Goal: Information Seeking & Learning: Learn about a topic

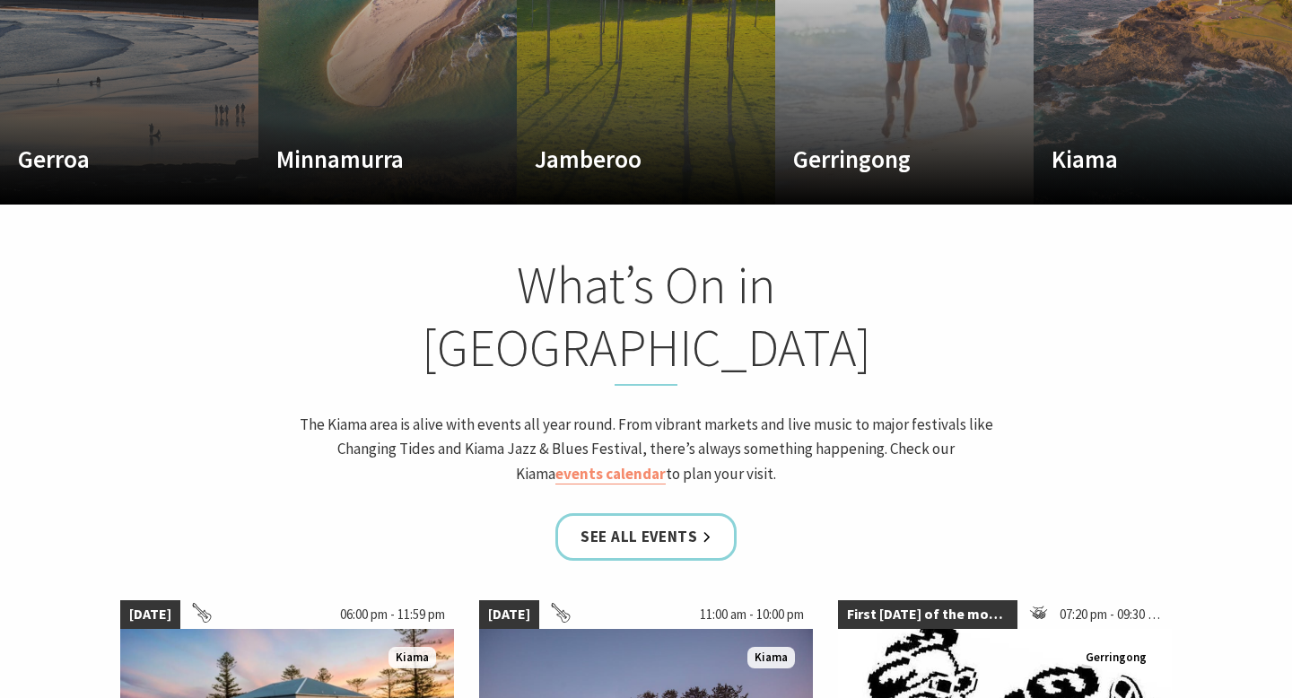
scroll to position [1502, 0]
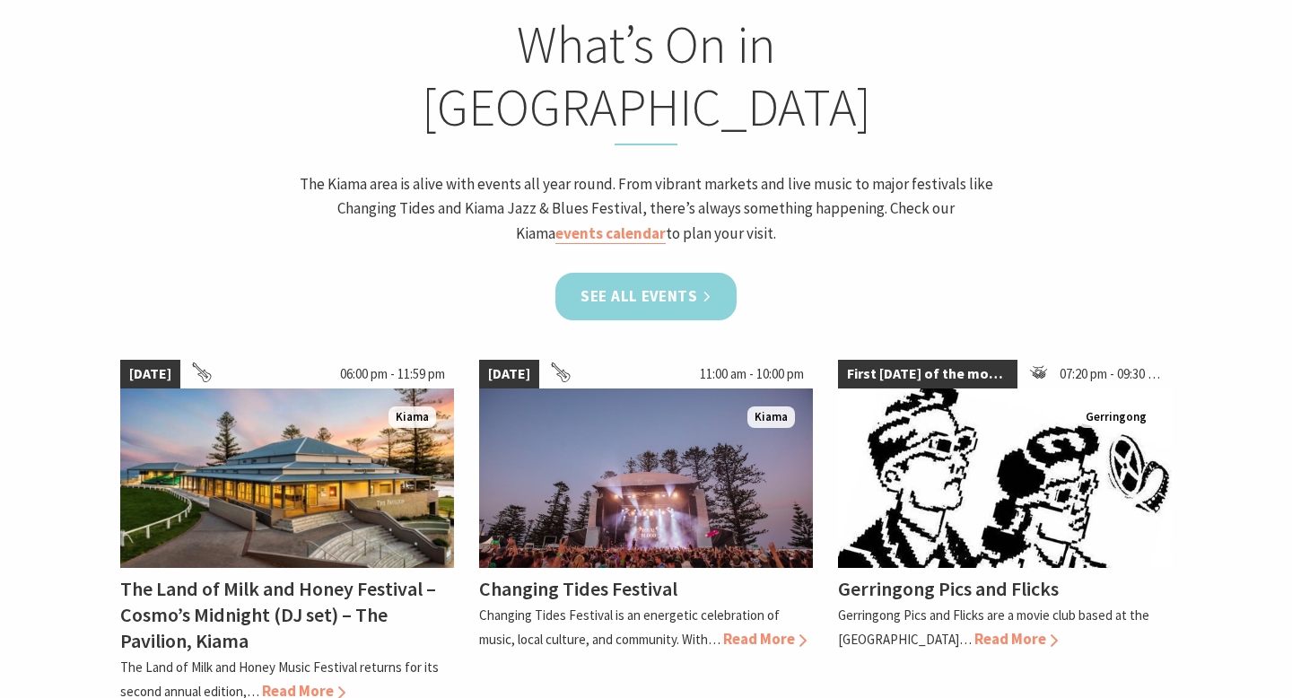
click at [689, 273] on link "See all Events" at bounding box center [645, 297] width 181 height 48
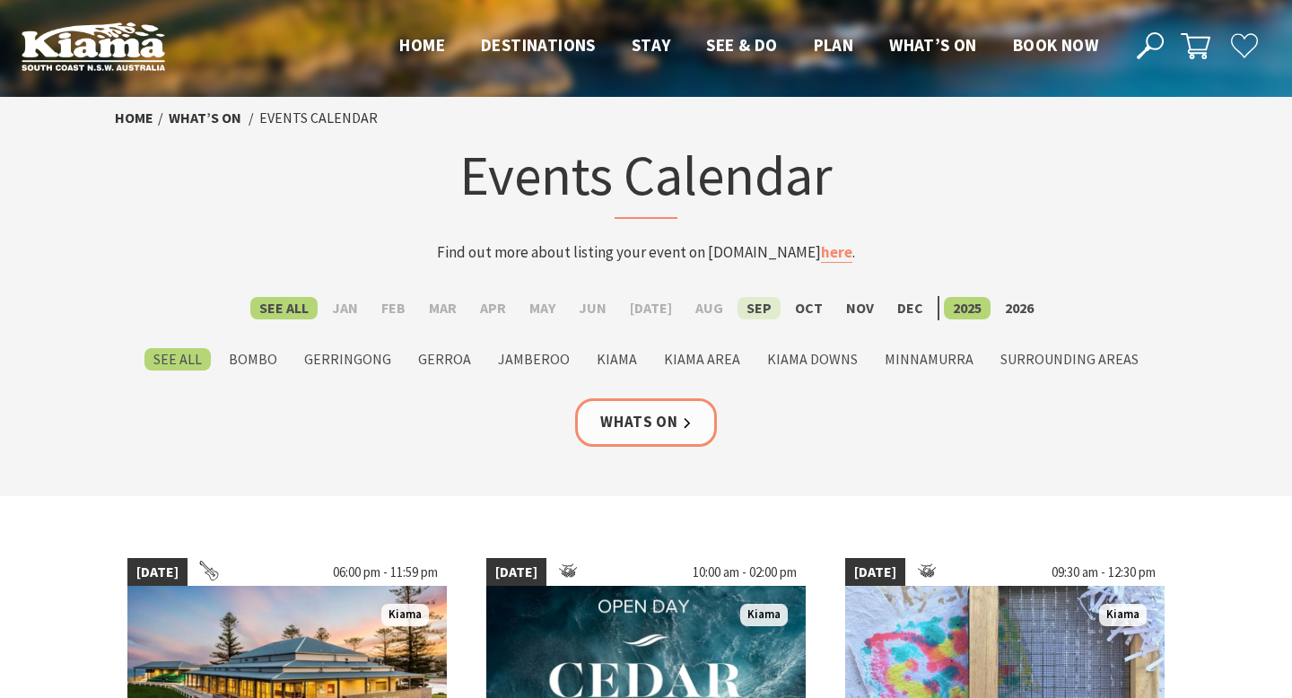
click at [748, 303] on label "Sep" at bounding box center [758, 308] width 43 height 22
click at [0, 0] on input "Sep" at bounding box center [0, 0] width 0 height 0
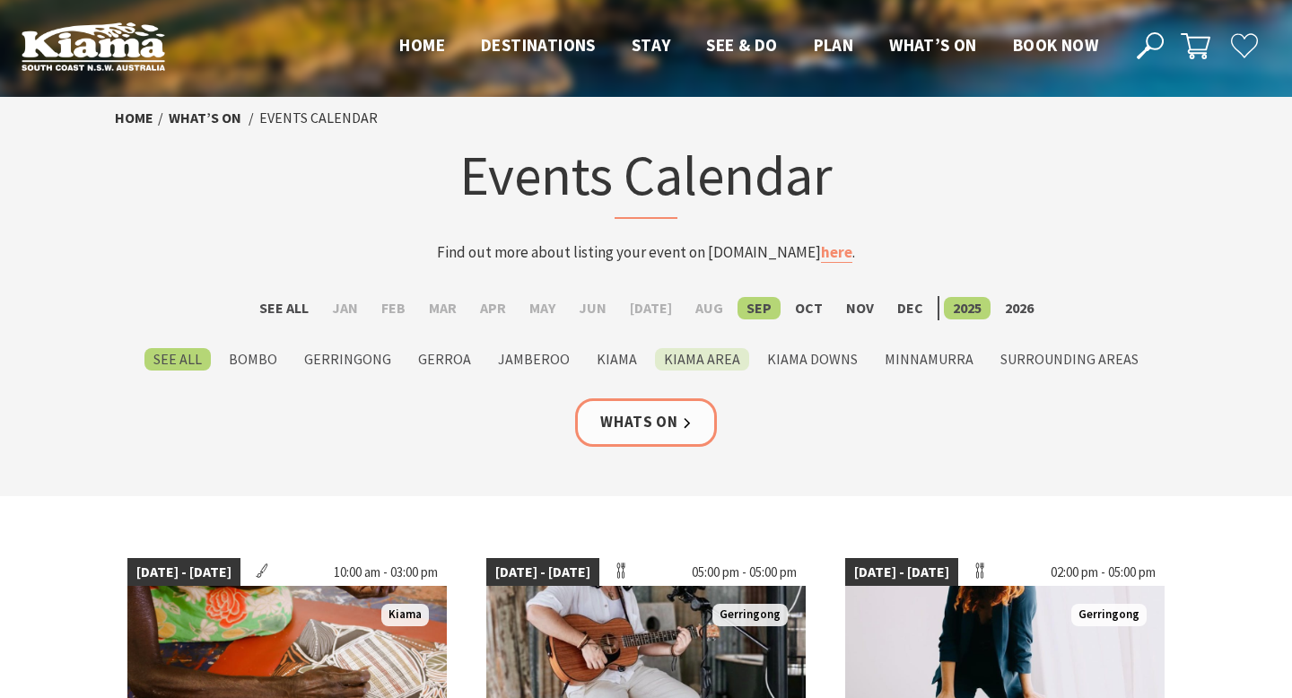
click at [694, 353] on label "Kiama Area" at bounding box center [702, 359] width 94 height 22
click at [0, 0] on input "Kiama Area" at bounding box center [0, 0] width 0 height 0
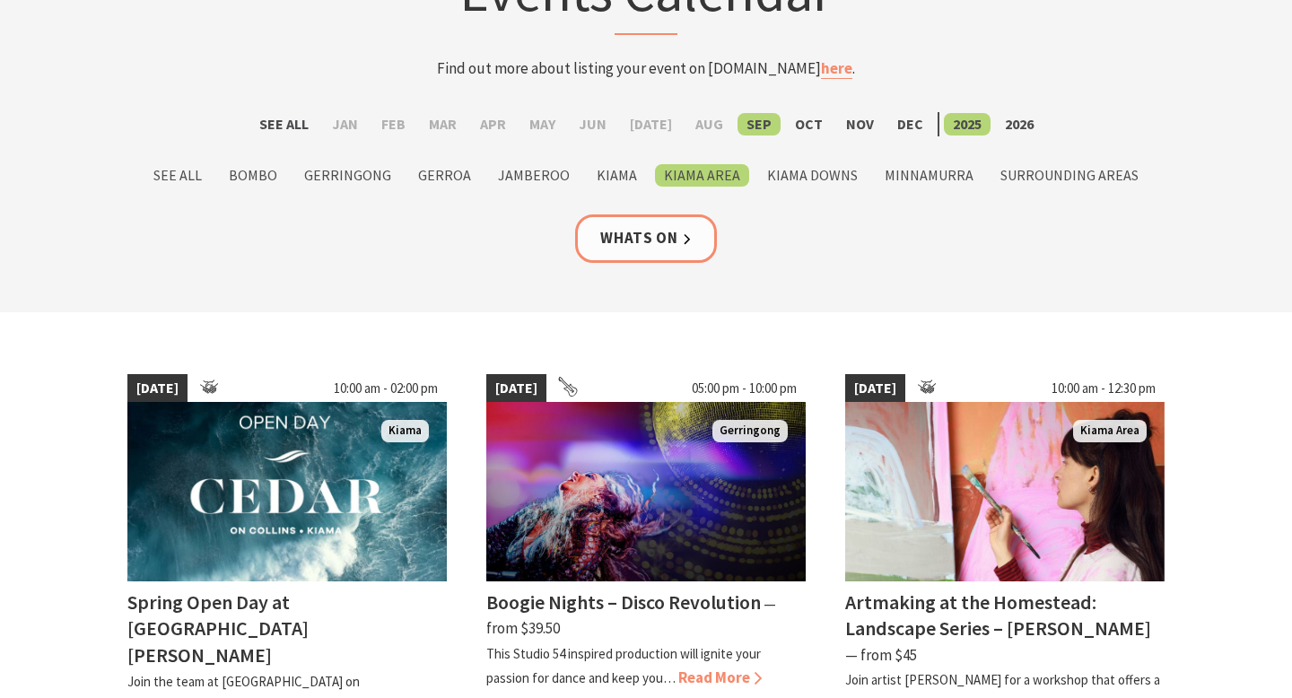
scroll to position [53, 0]
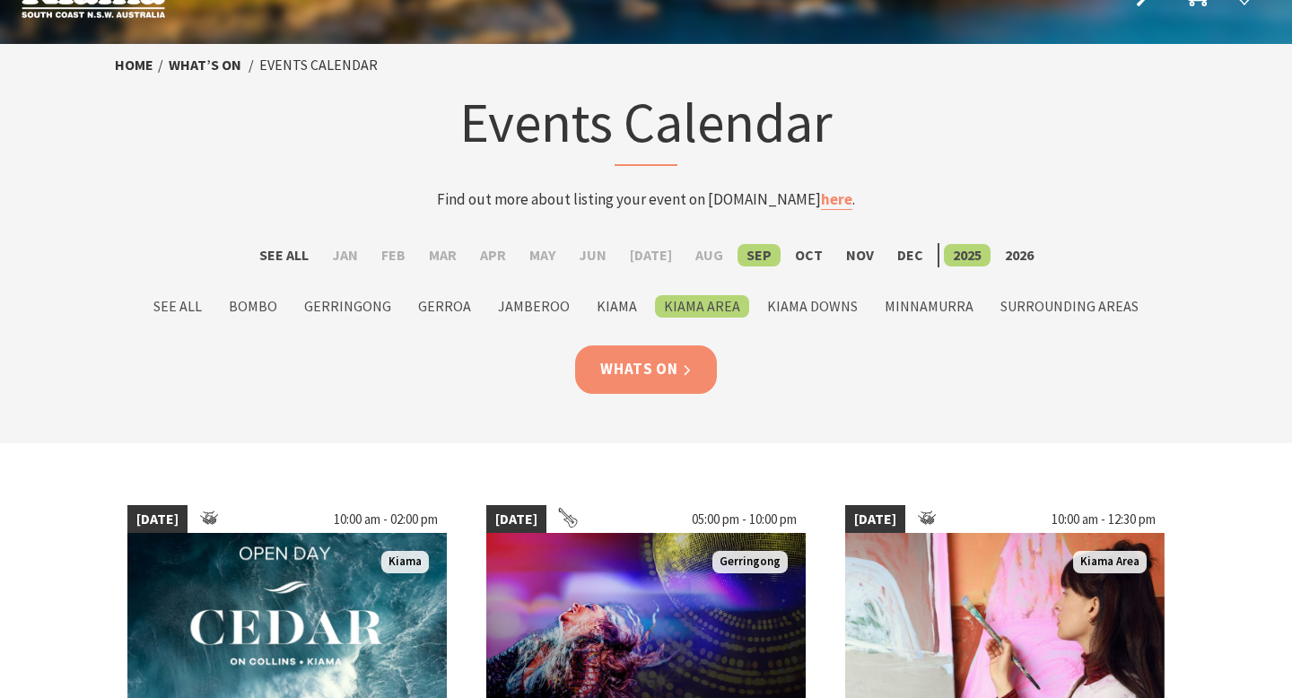
click at [664, 361] on link "Whats On" at bounding box center [646, 369] width 142 height 48
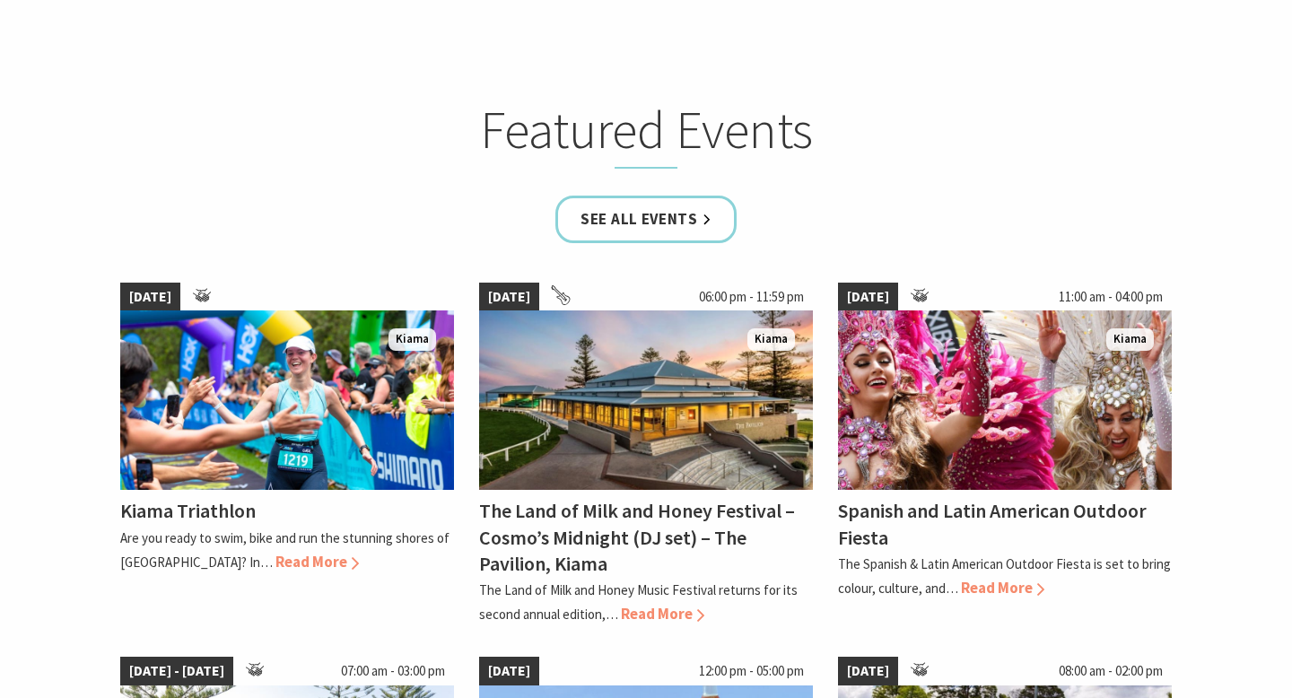
scroll to position [1209, 0]
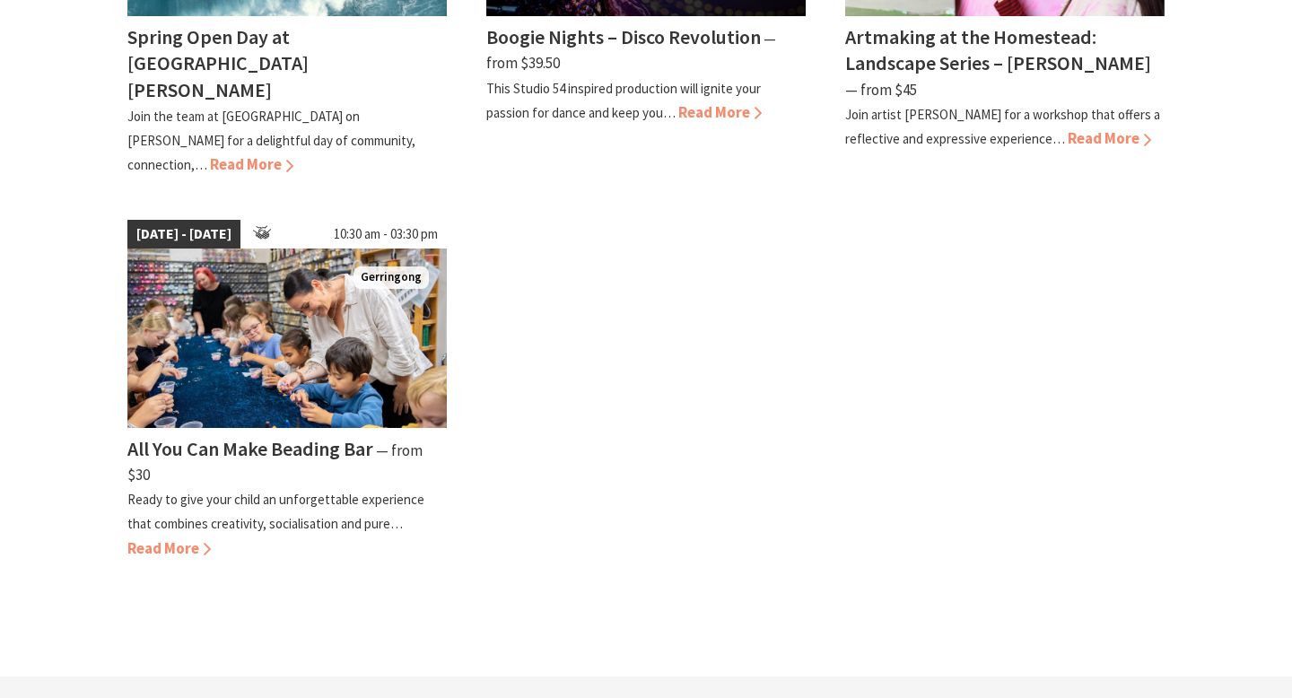
scroll to position [596, 0]
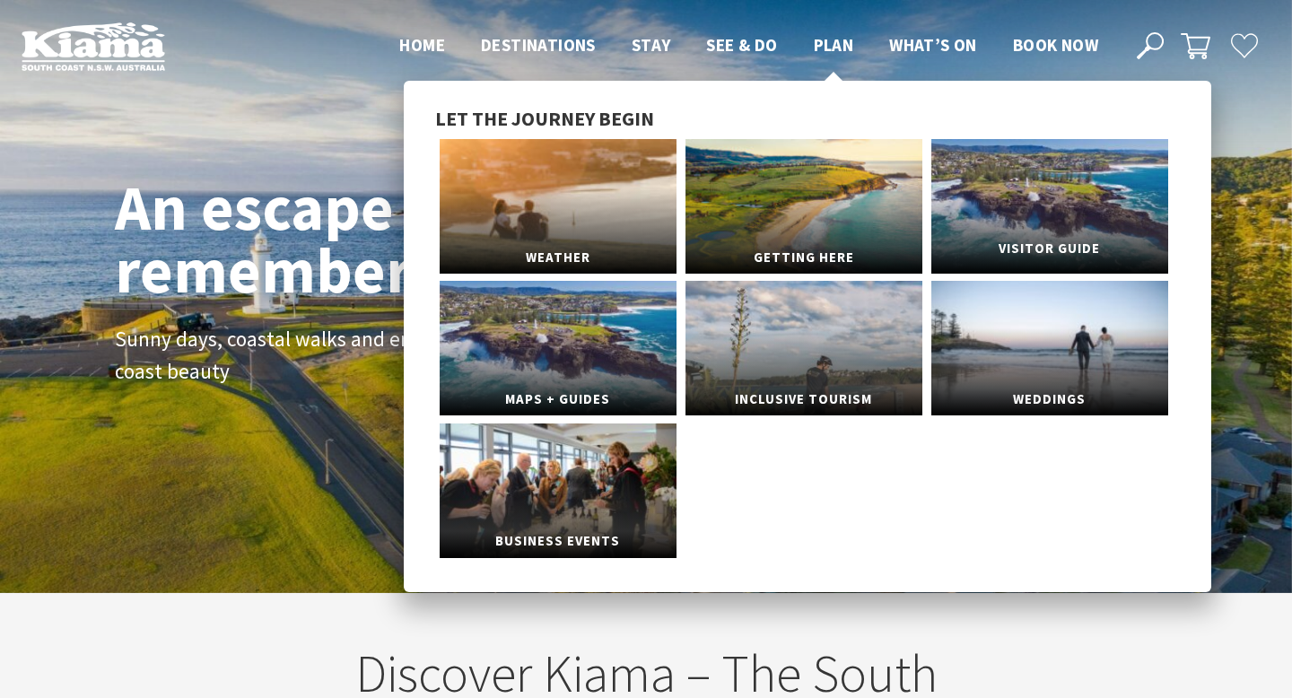
click at [985, 167] on link "Visitor Guide" at bounding box center [1049, 206] width 237 height 135
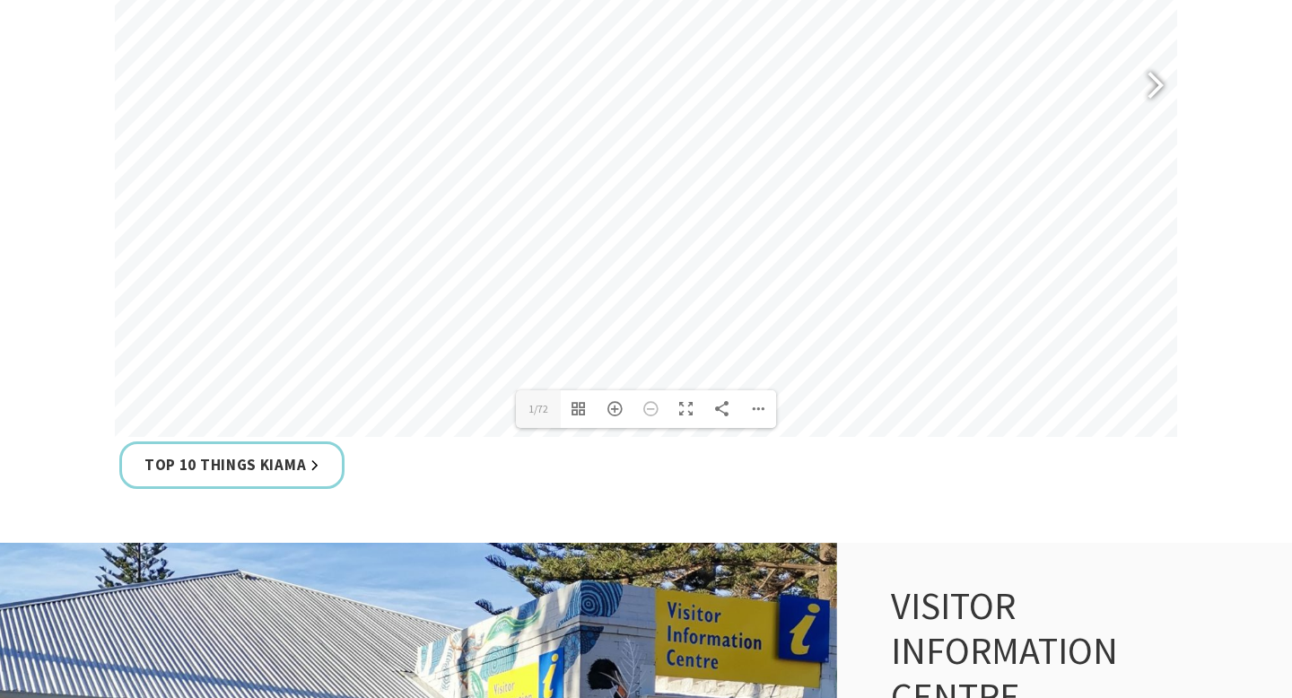
scroll to position [970, 0]
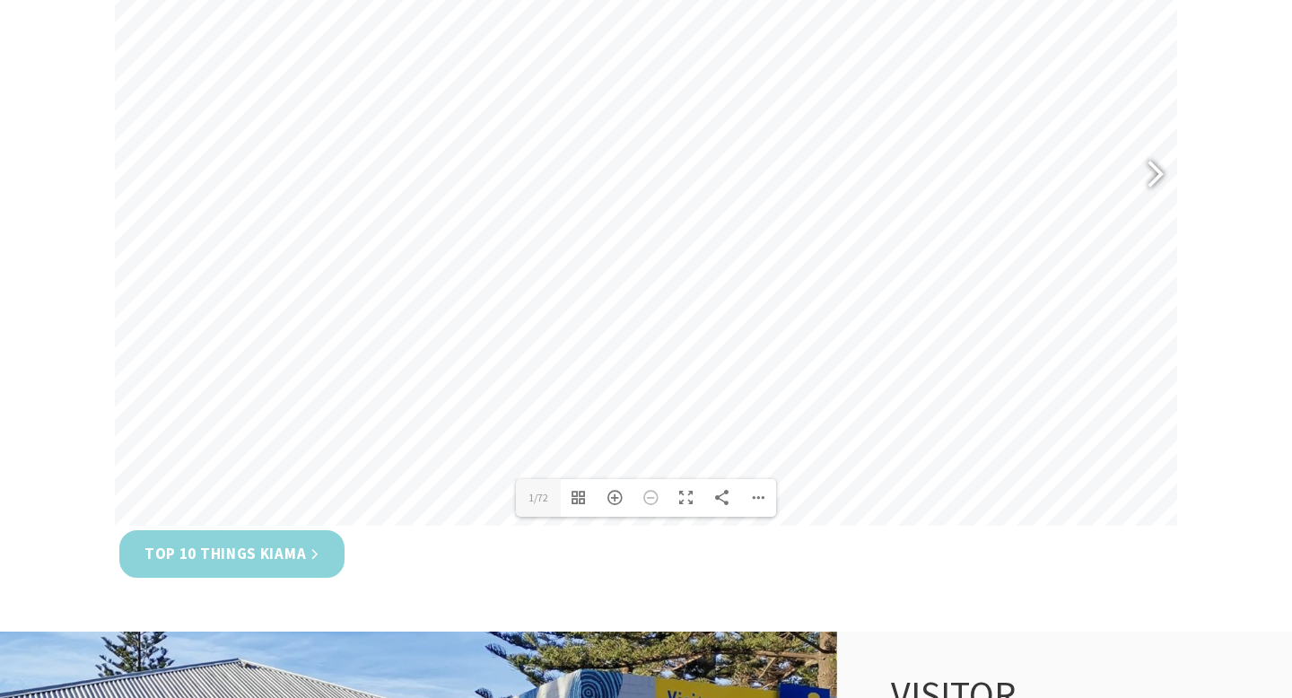
click at [316, 546] on link "Top 10 Things Kiama" at bounding box center [231, 554] width 225 height 48
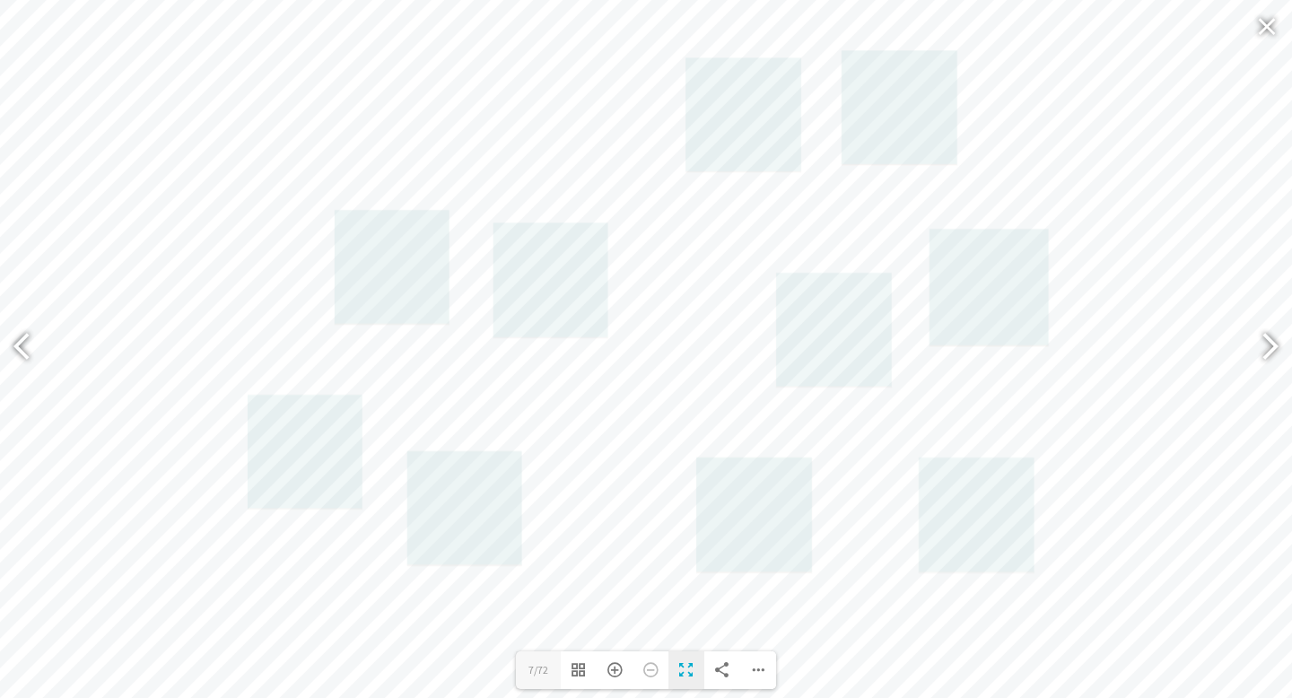
click at [691, 673] on div "Toggle Fullscreen" at bounding box center [686, 670] width 36 height 38
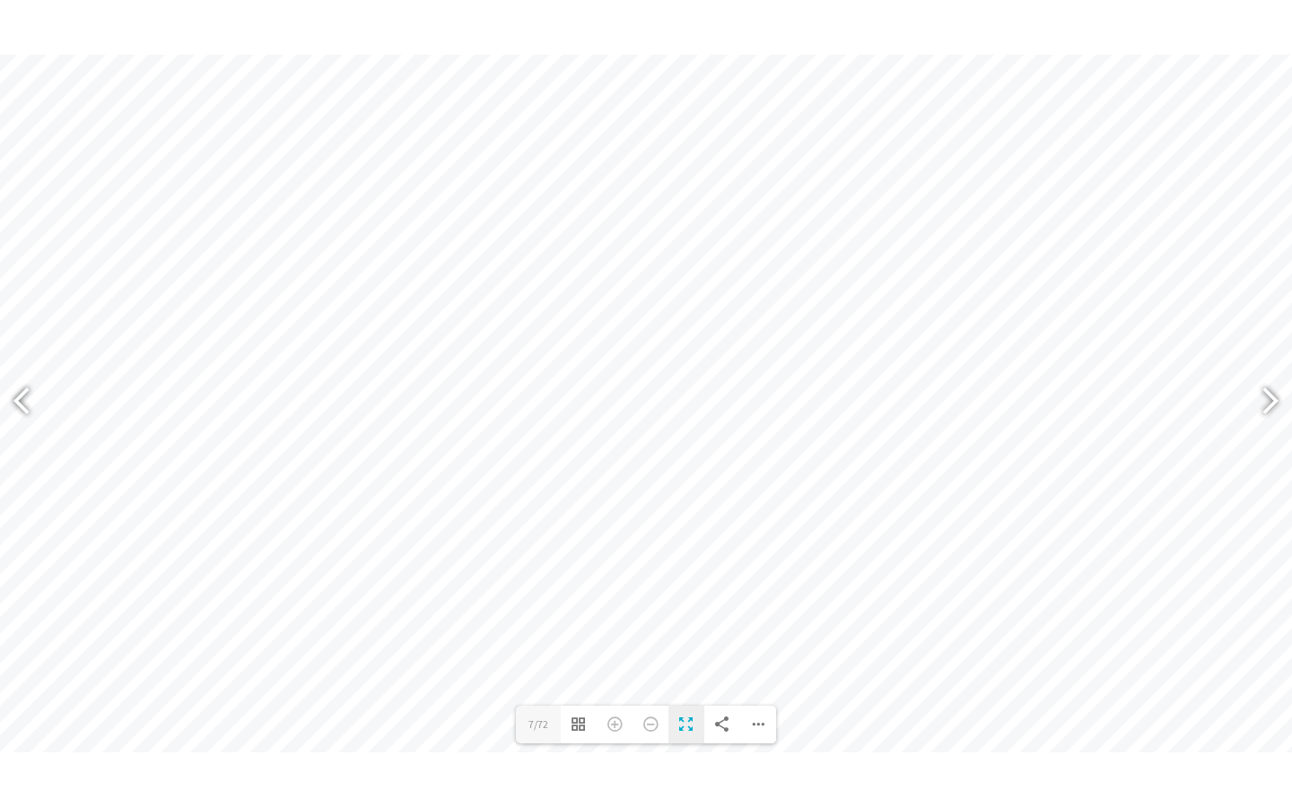
scroll to position [992, 0]
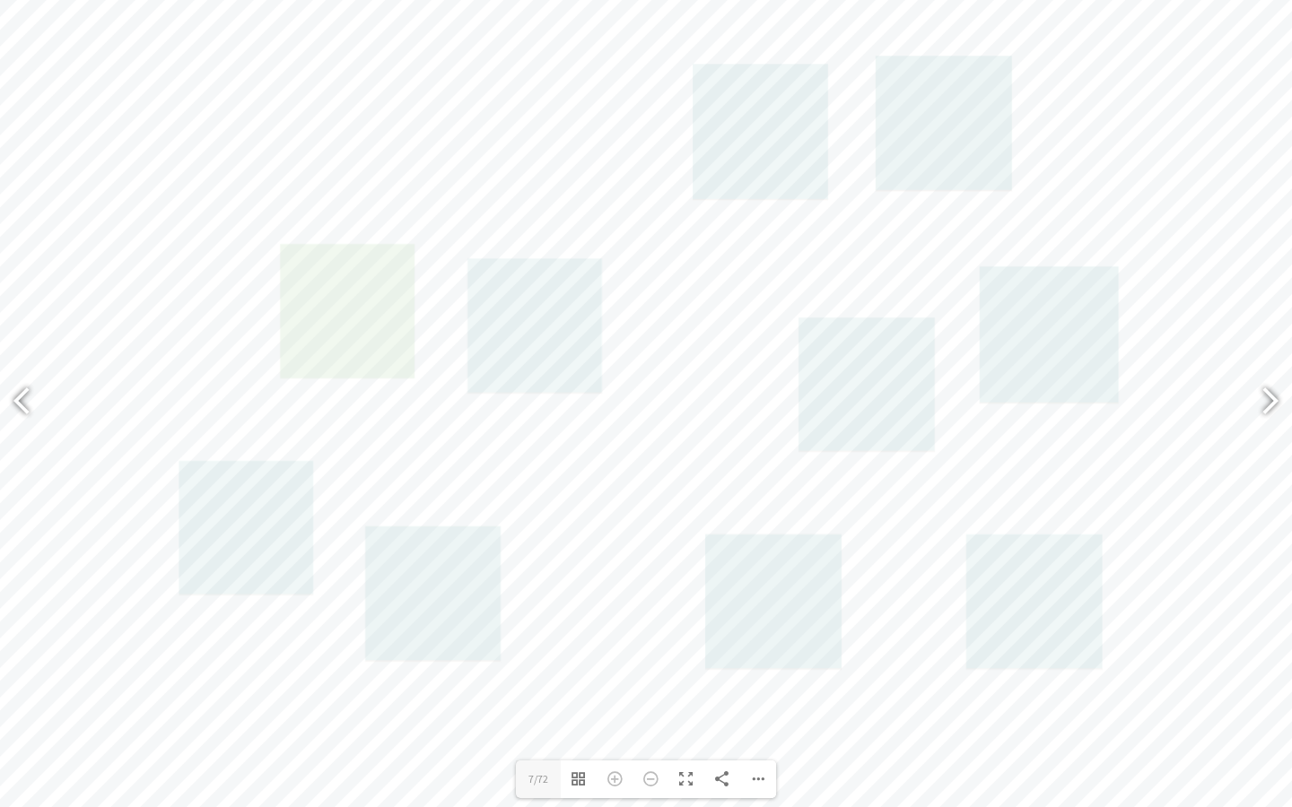
click at [352, 374] on link at bounding box center [347, 311] width 135 height 135
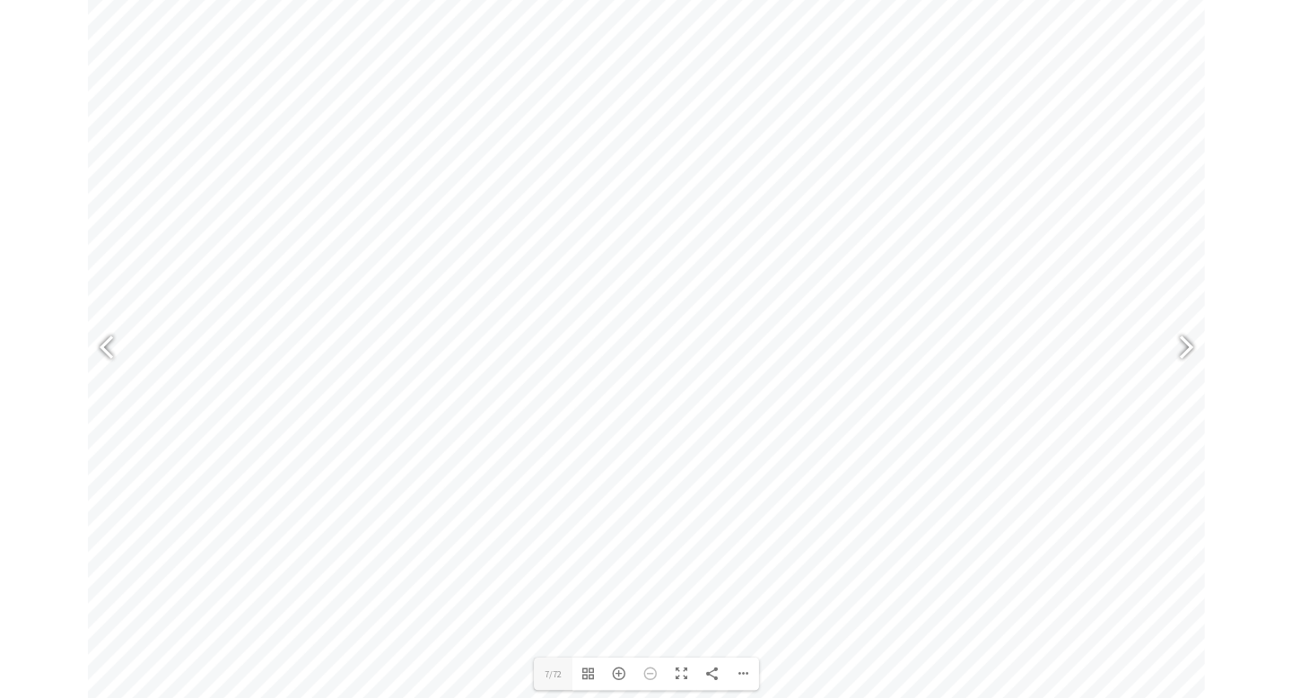
scroll to position [970, 0]
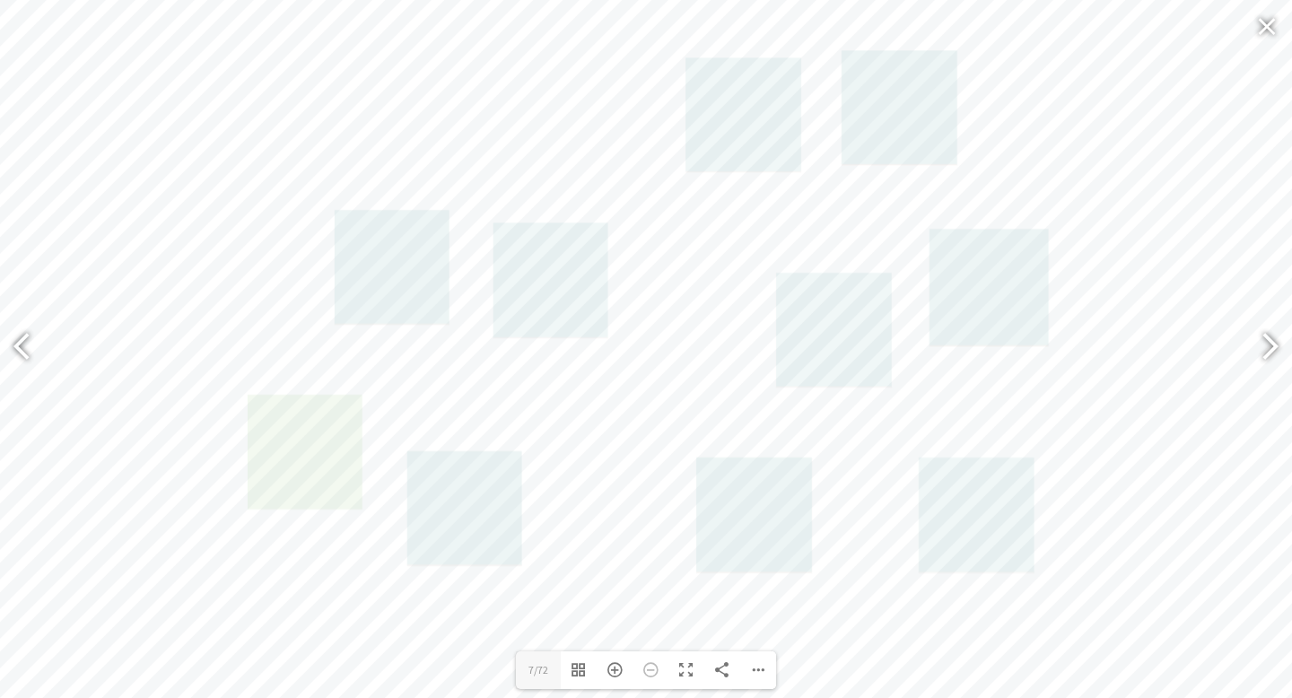
click at [290, 415] on link at bounding box center [305, 452] width 115 height 115
click at [500, 527] on link at bounding box center [464, 508] width 115 height 115
click at [747, 144] on link at bounding box center [743, 115] width 116 height 116
click at [391, 257] on link at bounding box center [392, 267] width 115 height 115
click at [543, 268] on link at bounding box center [550, 280] width 115 height 115
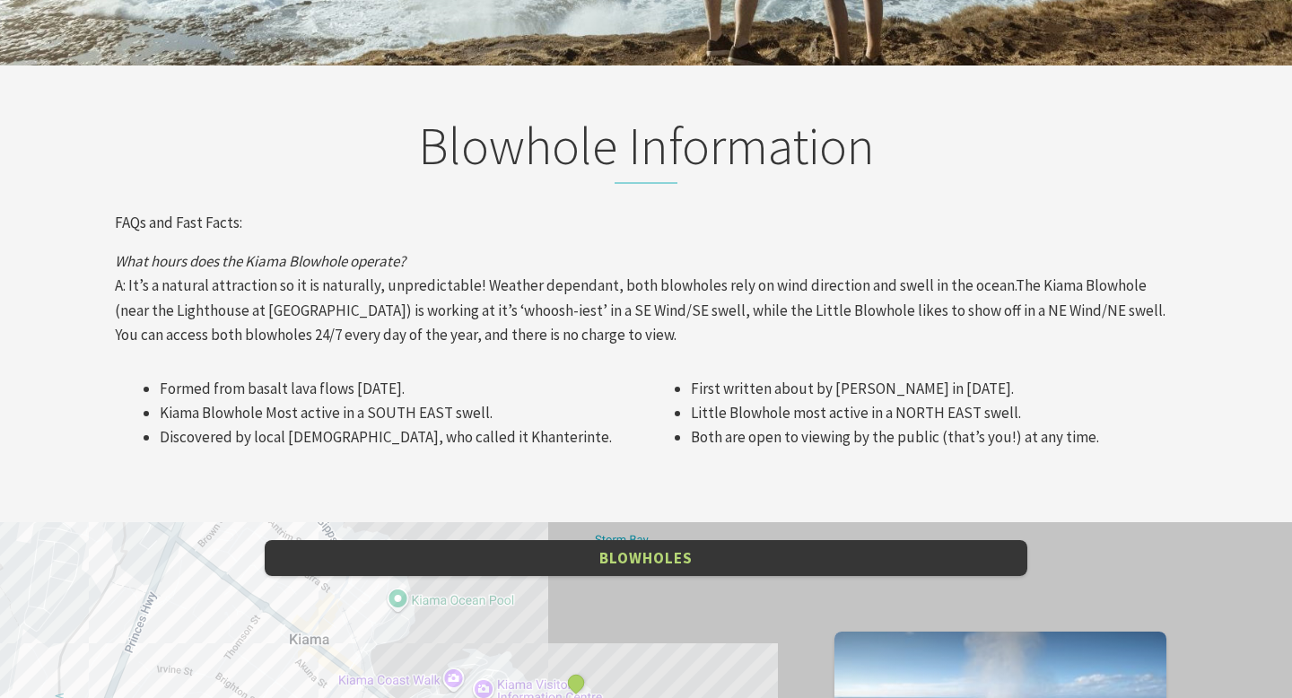
scroll to position [2310, 0]
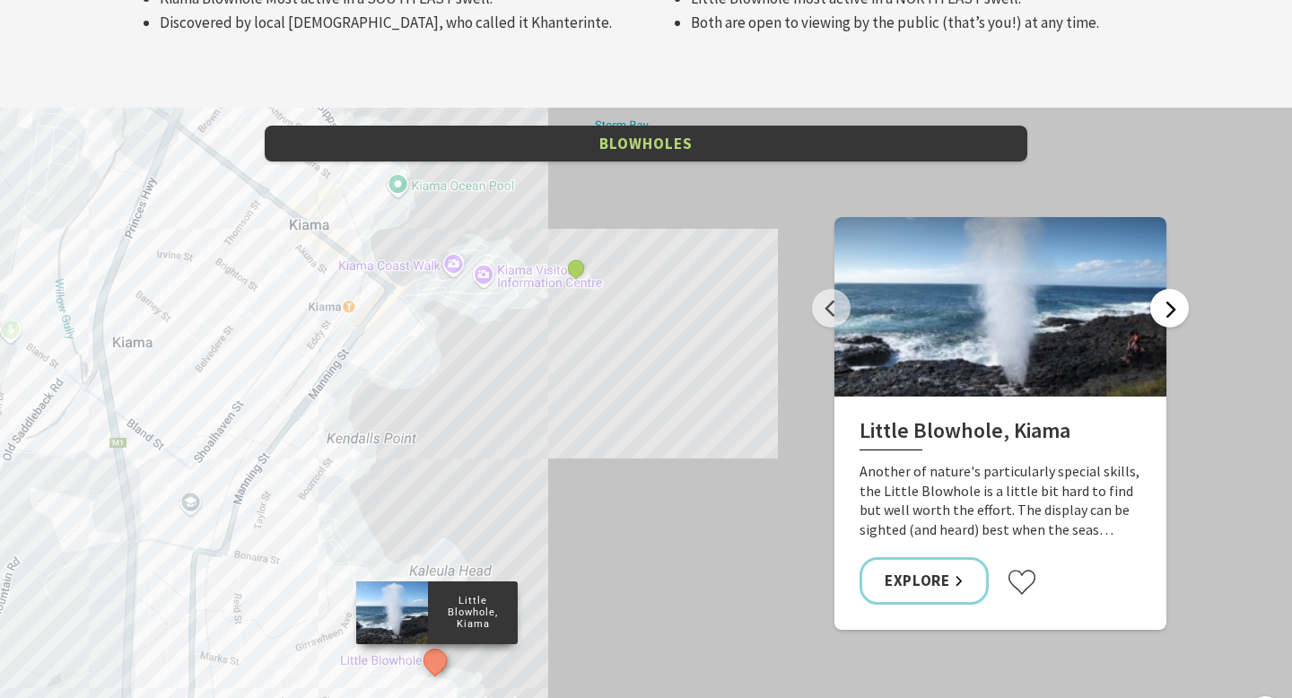
click at [1166, 289] on button "Next" at bounding box center [1169, 308] width 39 height 39
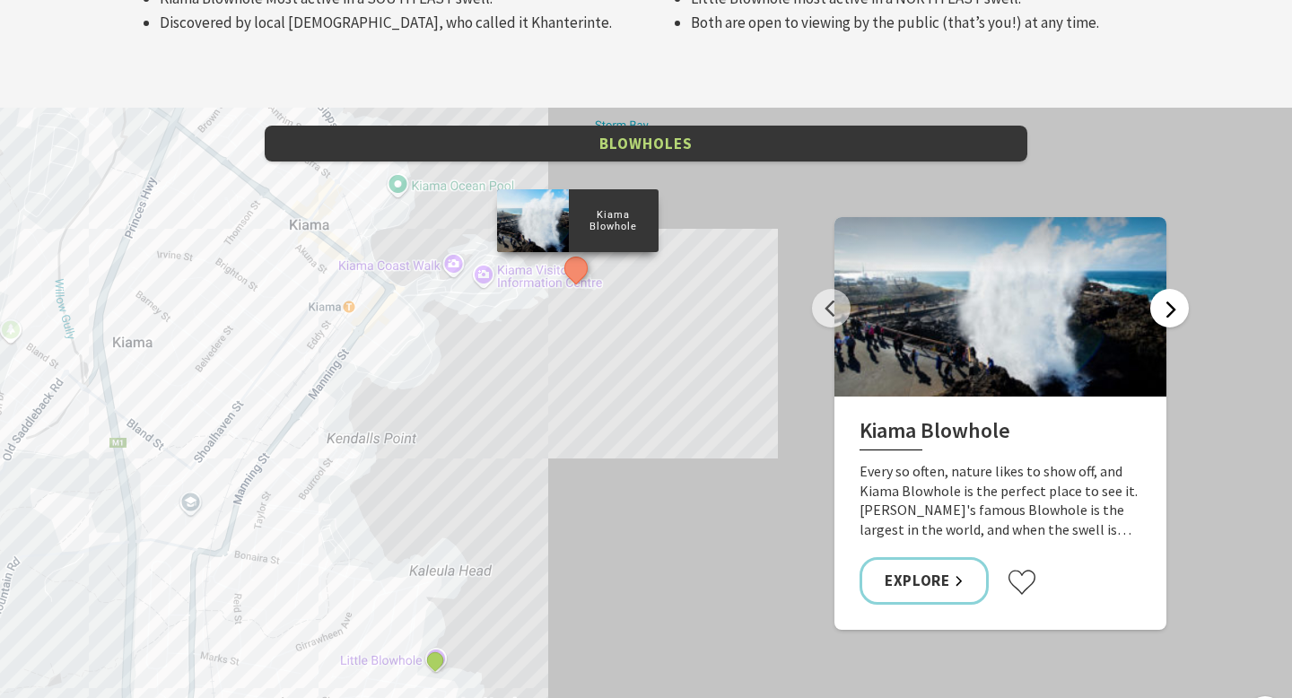
click at [1169, 289] on button "Next" at bounding box center [1169, 308] width 39 height 39
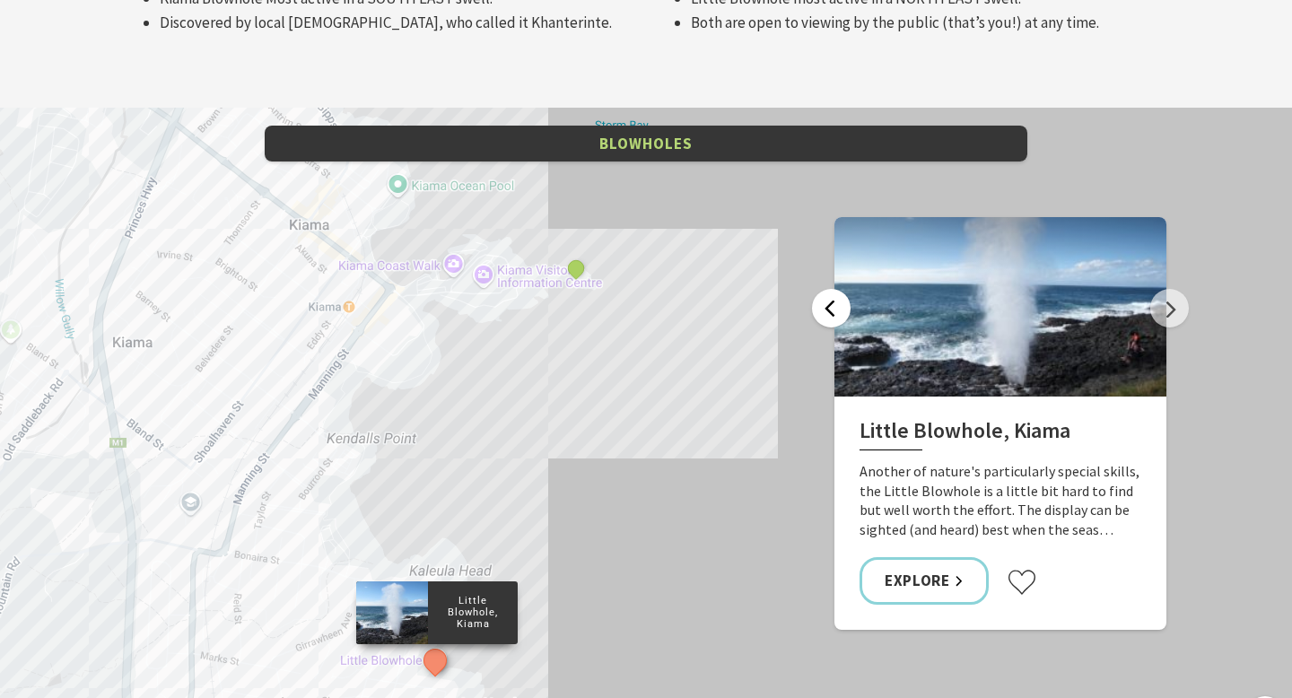
click at [829, 289] on button "Previous" at bounding box center [831, 308] width 39 height 39
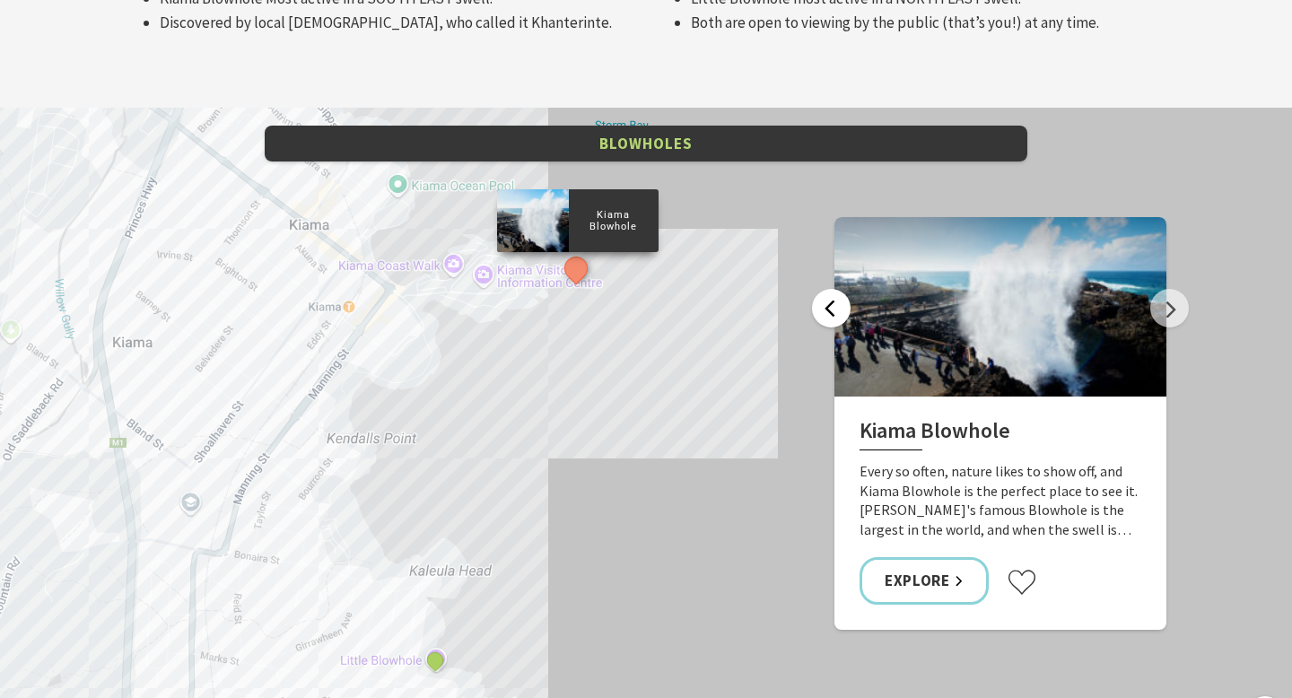
click at [828, 289] on button "Previous" at bounding box center [831, 308] width 39 height 39
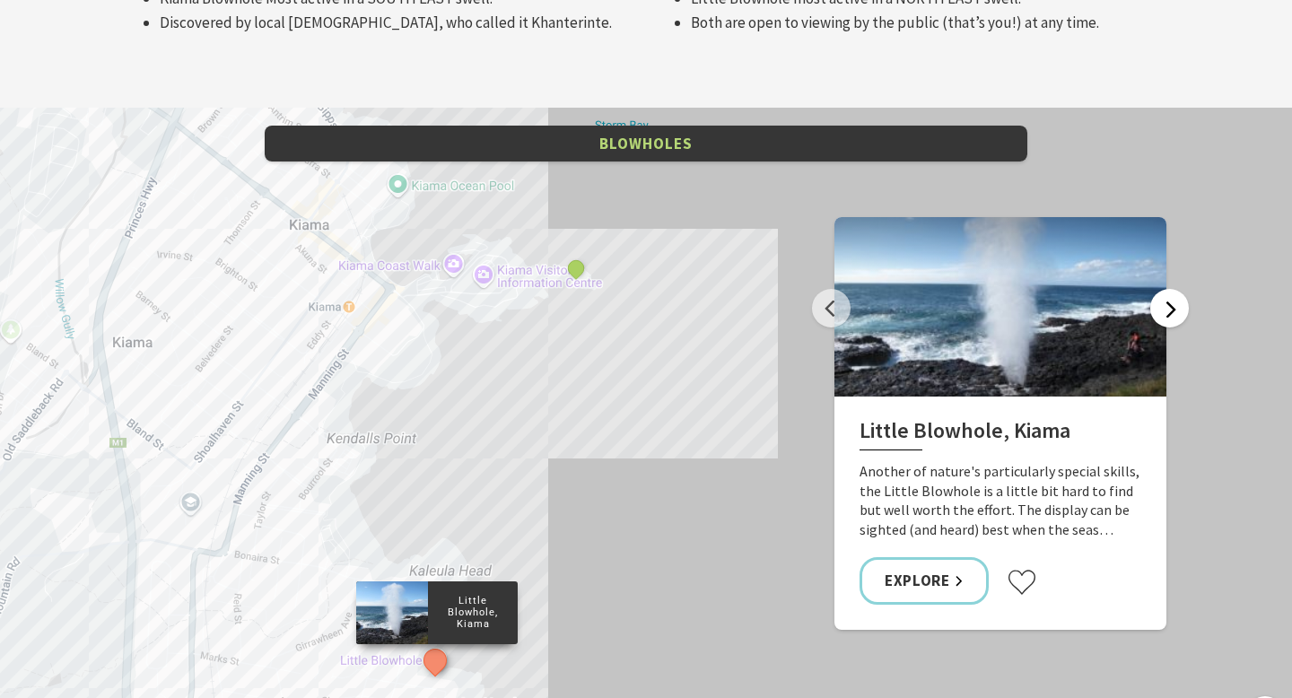
click at [1170, 289] on button "Next" at bounding box center [1169, 308] width 39 height 39
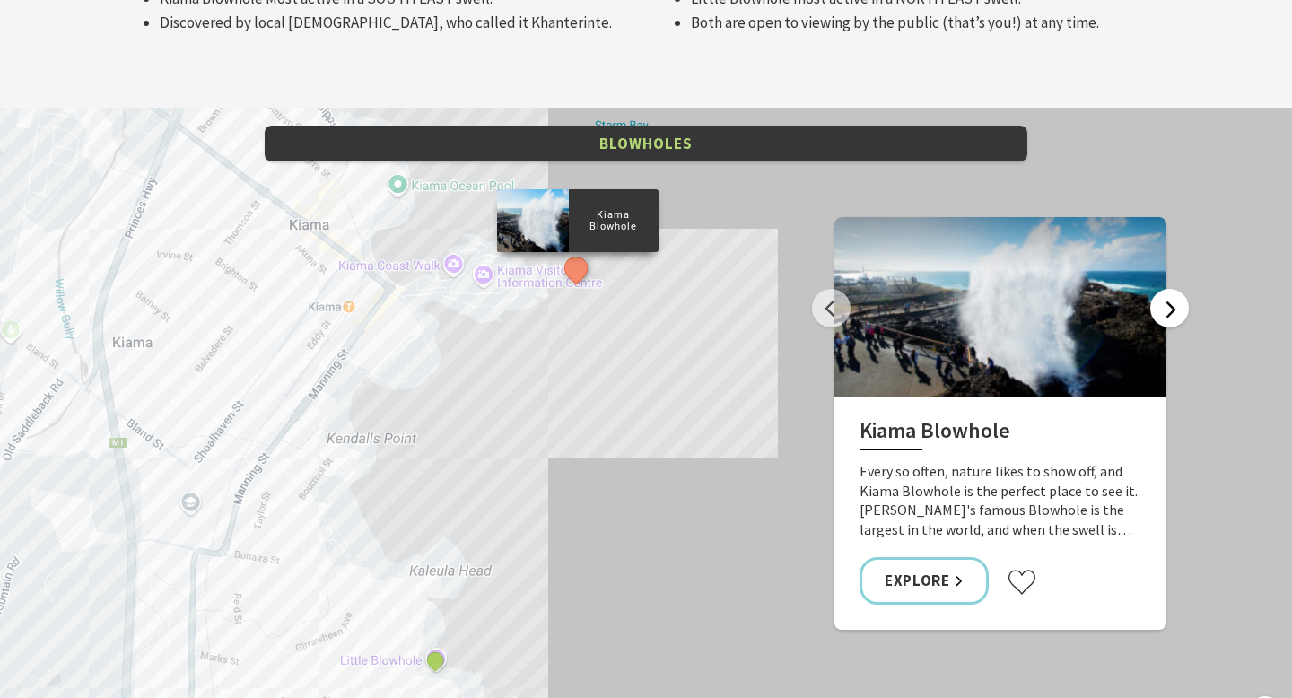
click at [1170, 289] on button "Next" at bounding box center [1169, 308] width 39 height 39
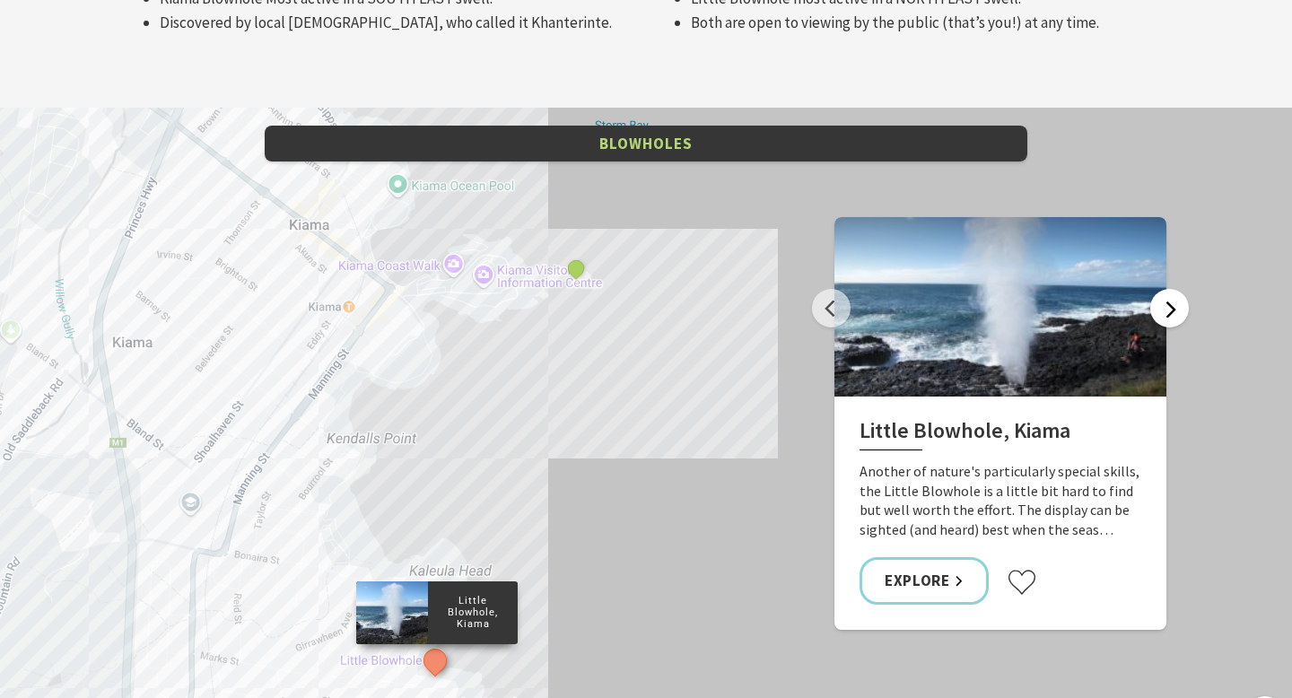
click at [1170, 289] on button "Next" at bounding box center [1169, 308] width 39 height 39
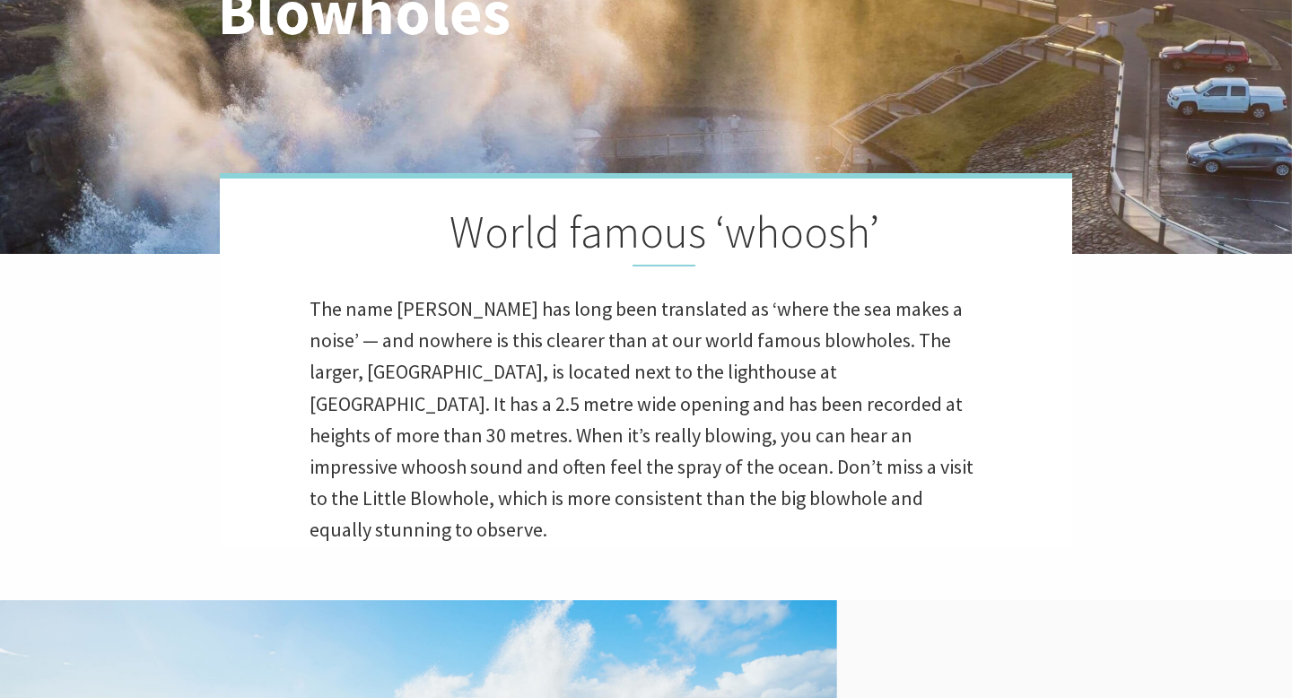
scroll to position [0, 0]
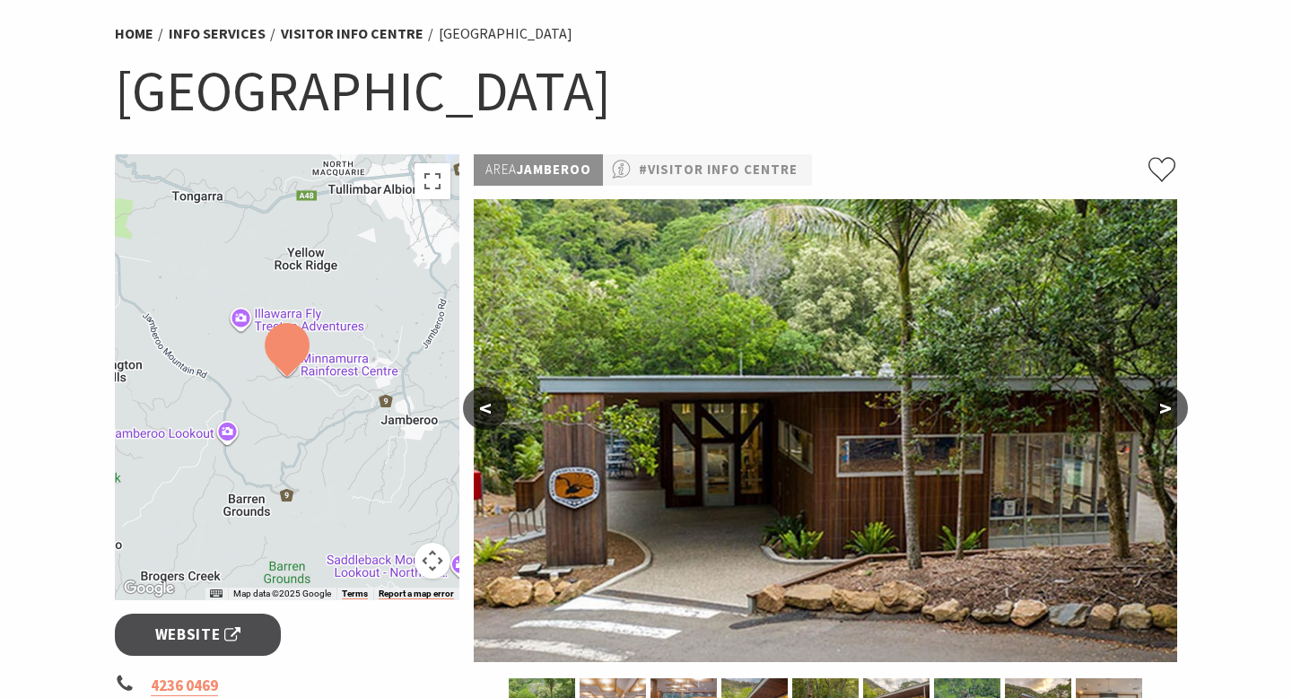
scroll to position [118, 0]
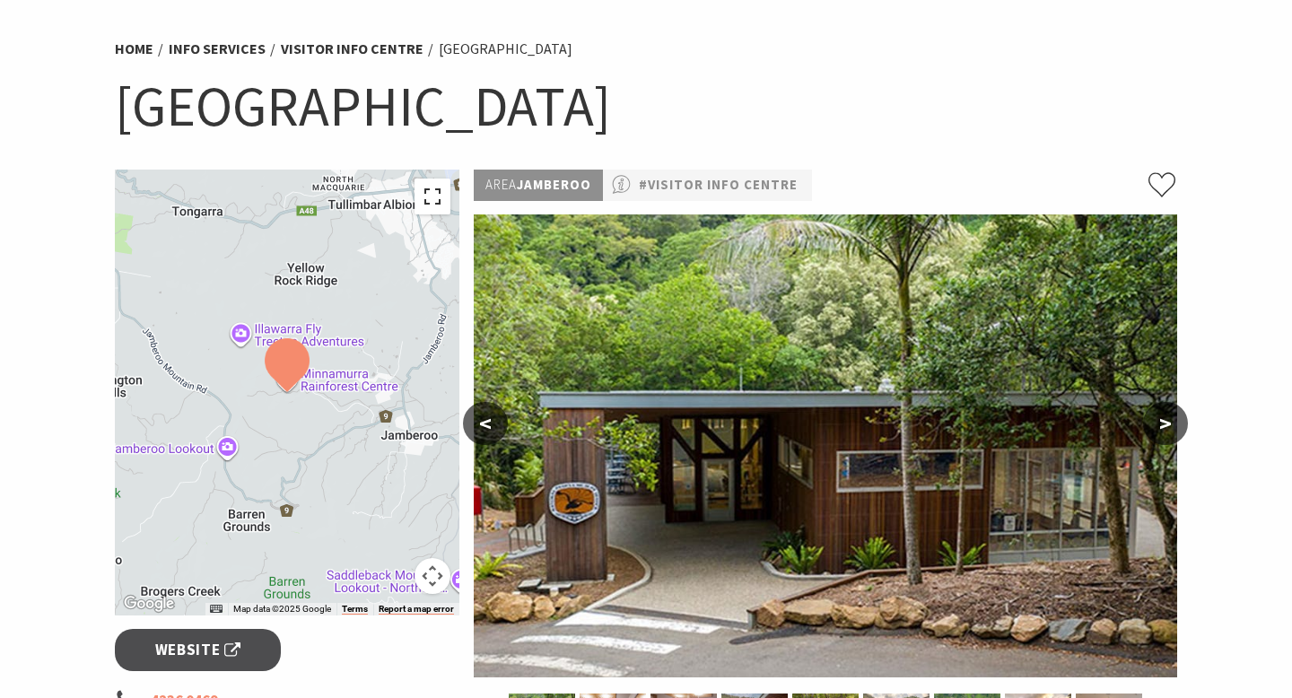
click at [432, 199] on button "Toggle fullscreen view" at bounding box center [432, 196] width 36 height 36
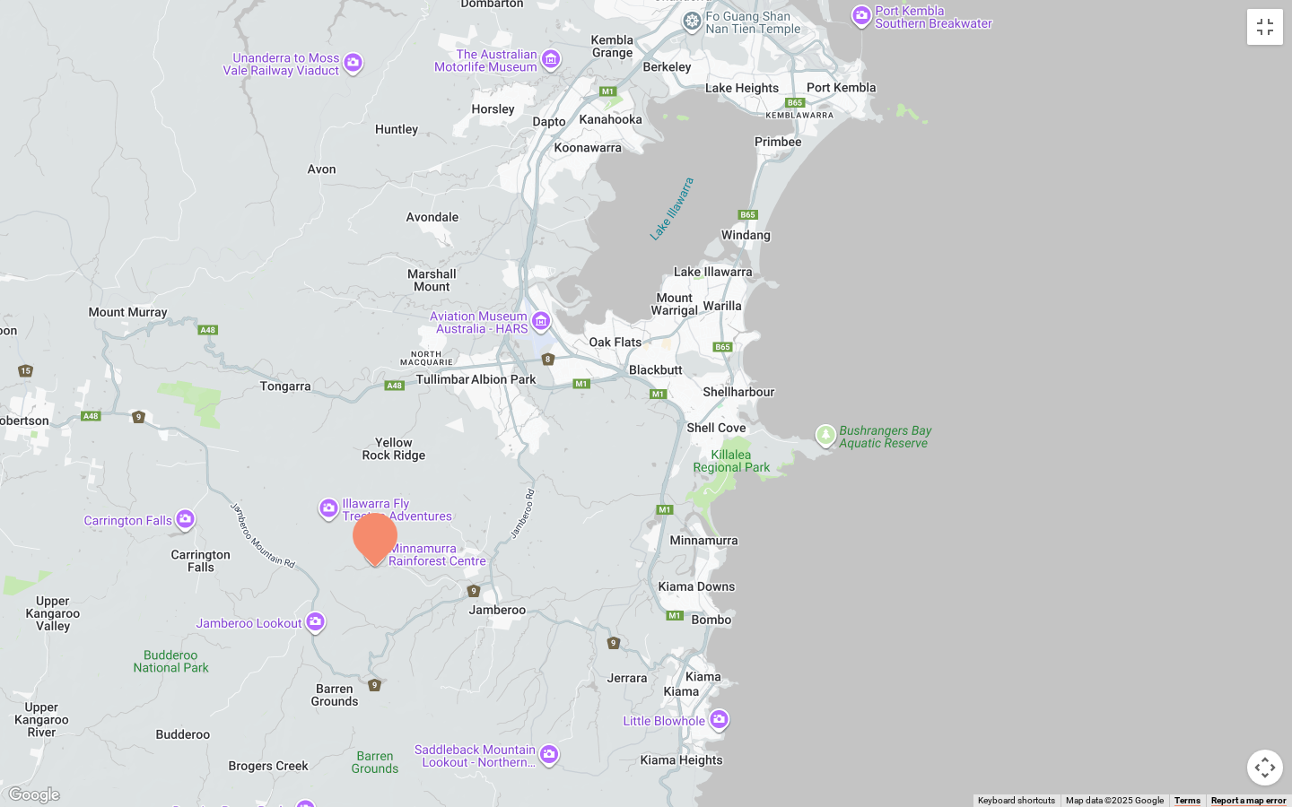
drag, startPoint x: 1072, startPoint y: 395, endPoint x: 796, endPoint y: 566, distance: 325.1
click at [795, 566] on div at bounding box center [646, 403] width 1292 height 807
drag, startPoint x: 937, startPoint y: 351, endPoint x: 937, endPoint y: 337, distance: 13.5
click at [937, 337] on div at bounding box center [646, 403] width 1292 height 807
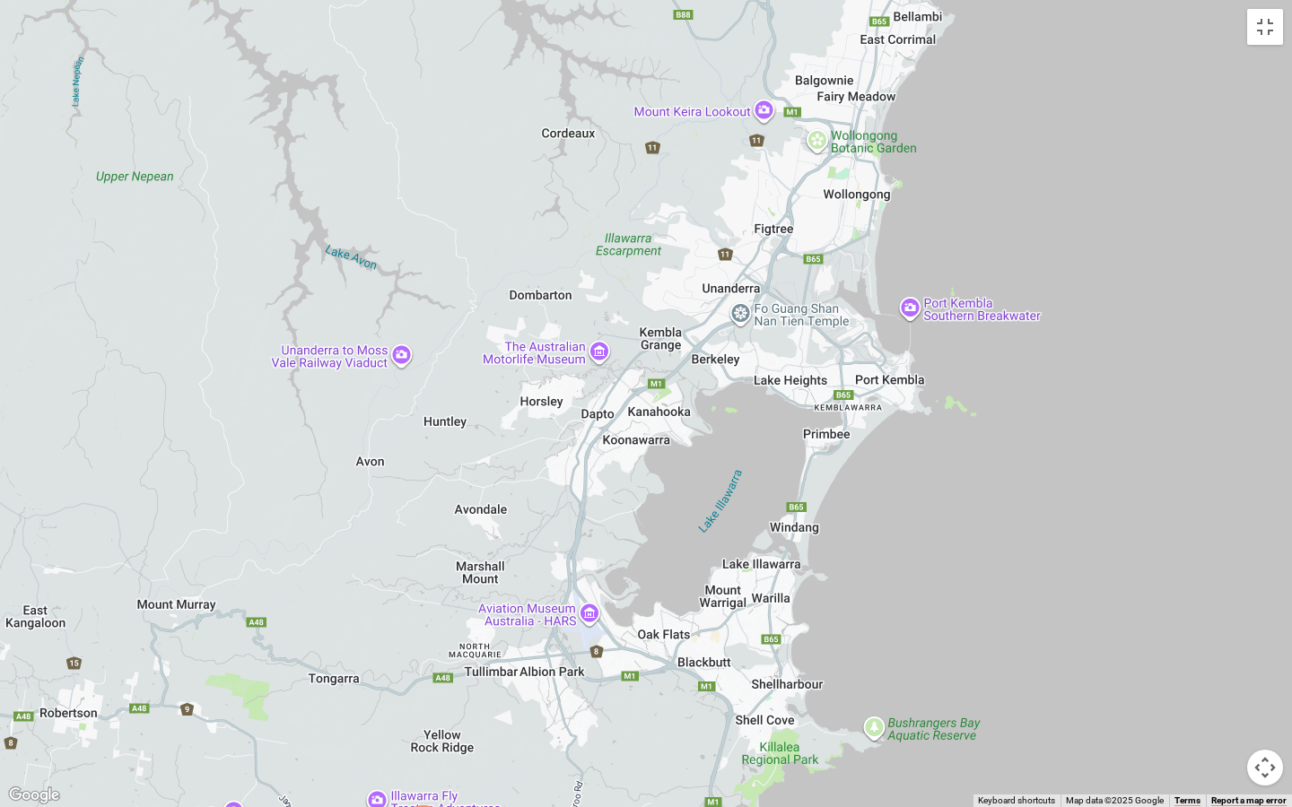
drag, startPoint x: 937, startPoint y: 337, endPoint x: 987, endPoint y: 640, distance: 306.3
click at [986, 642] on div at bounding box center [646, 403] width 1292 height 807
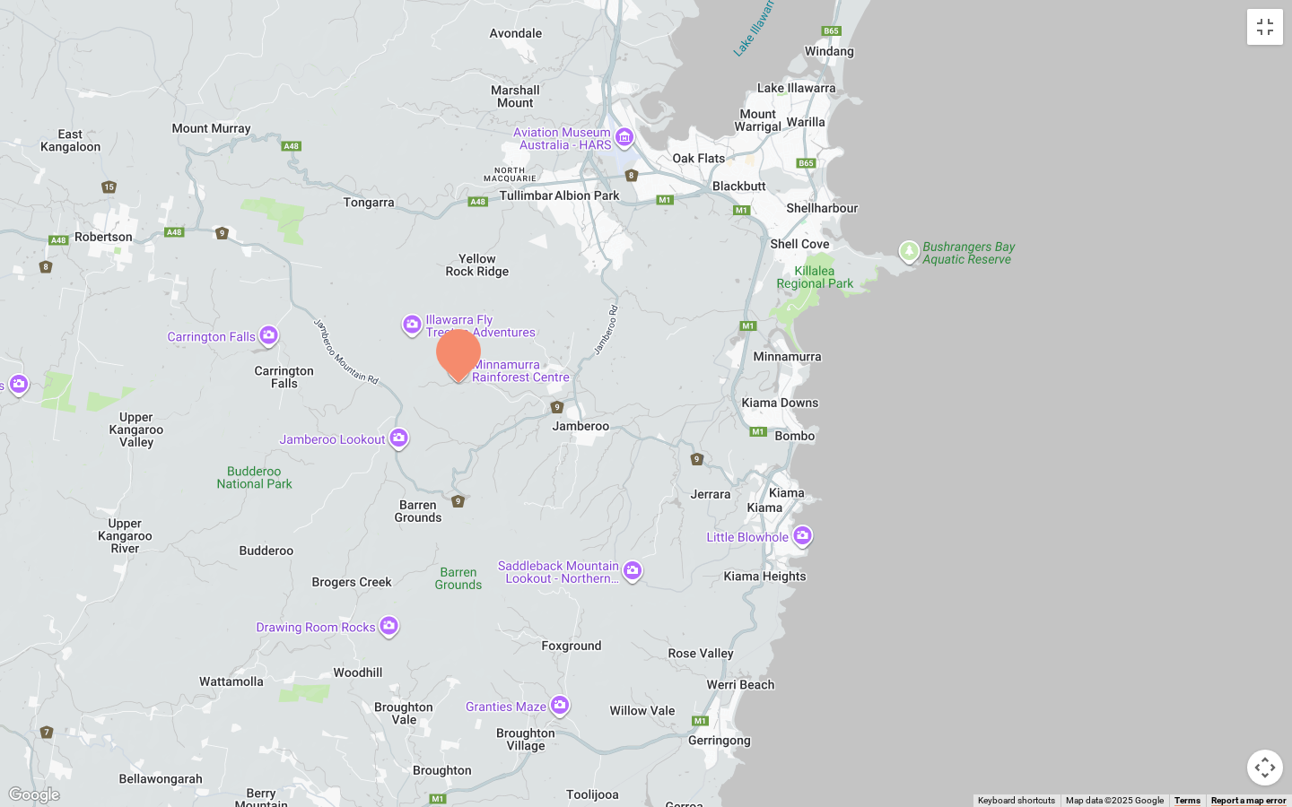
drag, startPoint x: 987, startPoint y: 640, endPoint x: 1022, endPoint y: 170, distance: 470.4
click at [1022, 170] on div at bounding box center [646, 403] width 1292 height 807
click at [1264, 27] on button "Toggle fullscreen view" at bounding box center [1265, 27] width 36 height 36
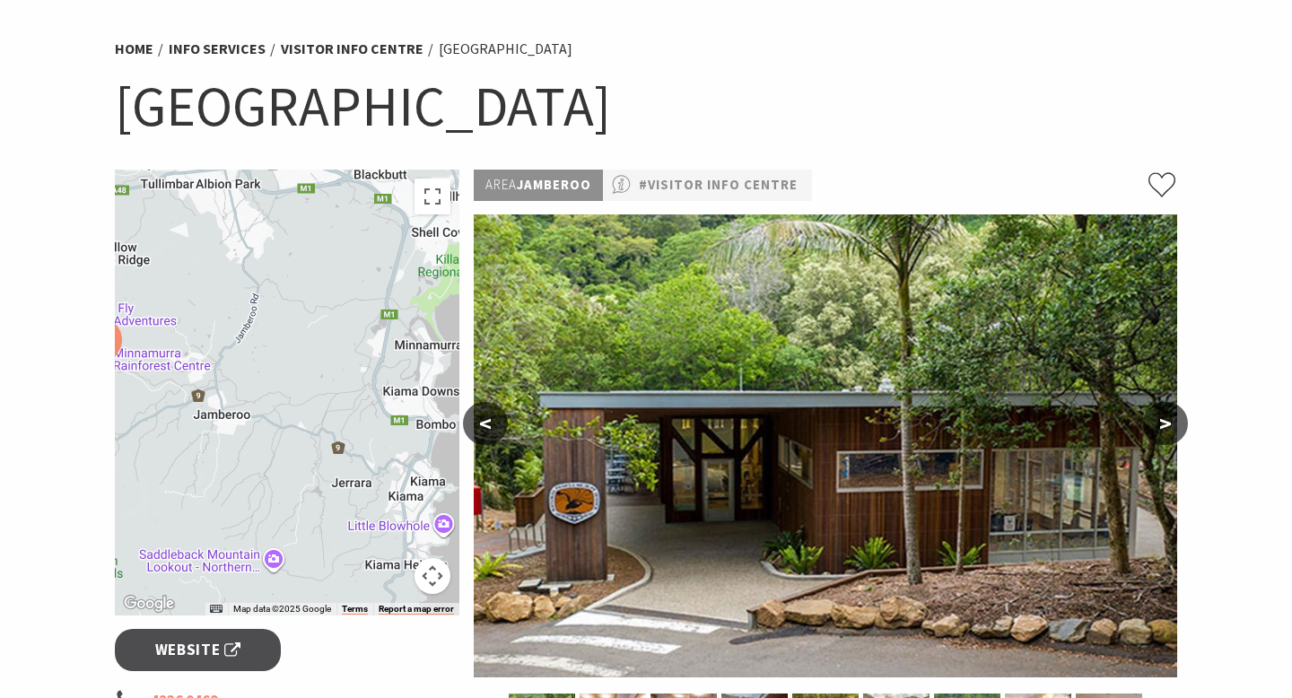
click at [1166, 423] on button ">" at bounding box center [1165, 423] width 45 height 43
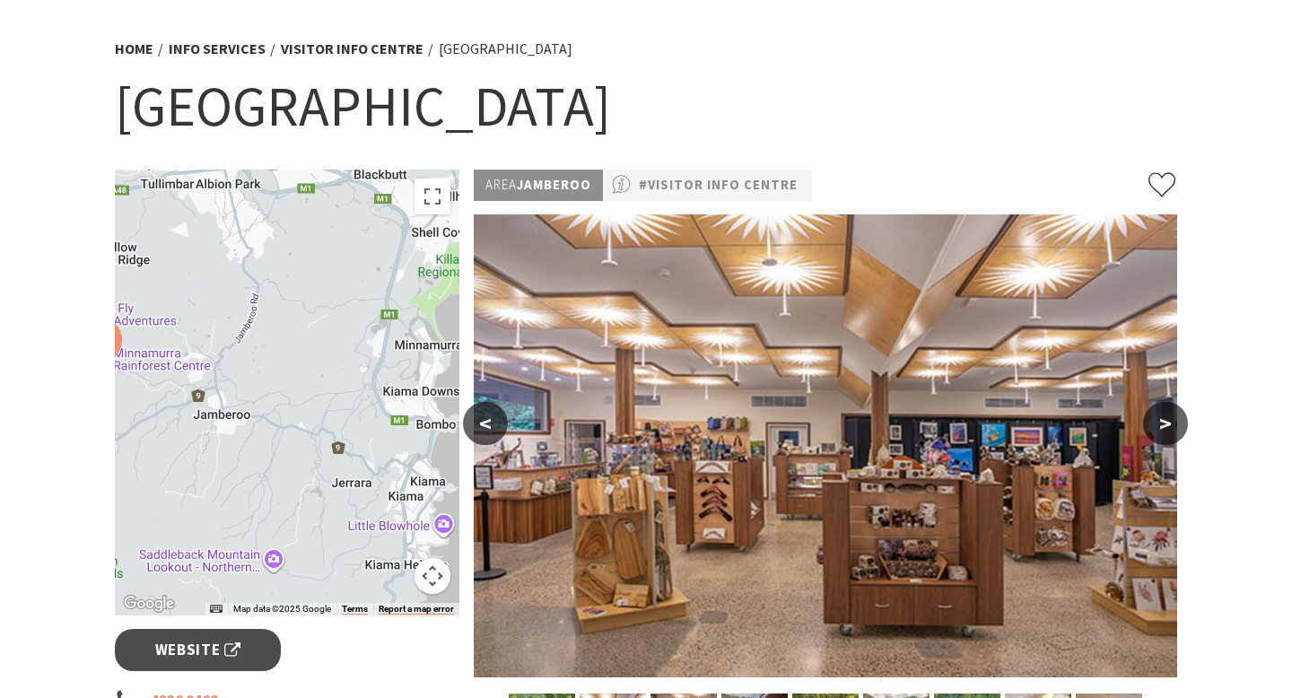
click at [1166, 423] on button ">" at bounding box center [1165, 423] width 45 height 43
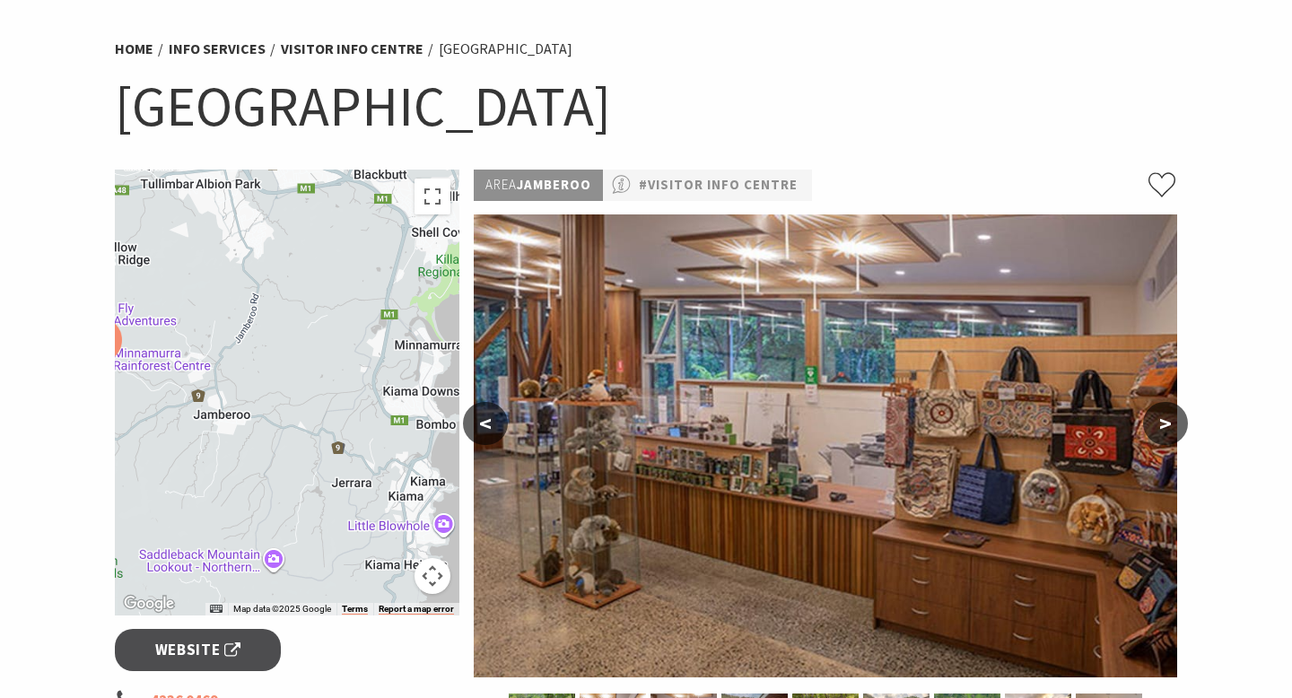
click at [1166, 423] on button ">" at bounding box center [1165, 423] width 45 height 43
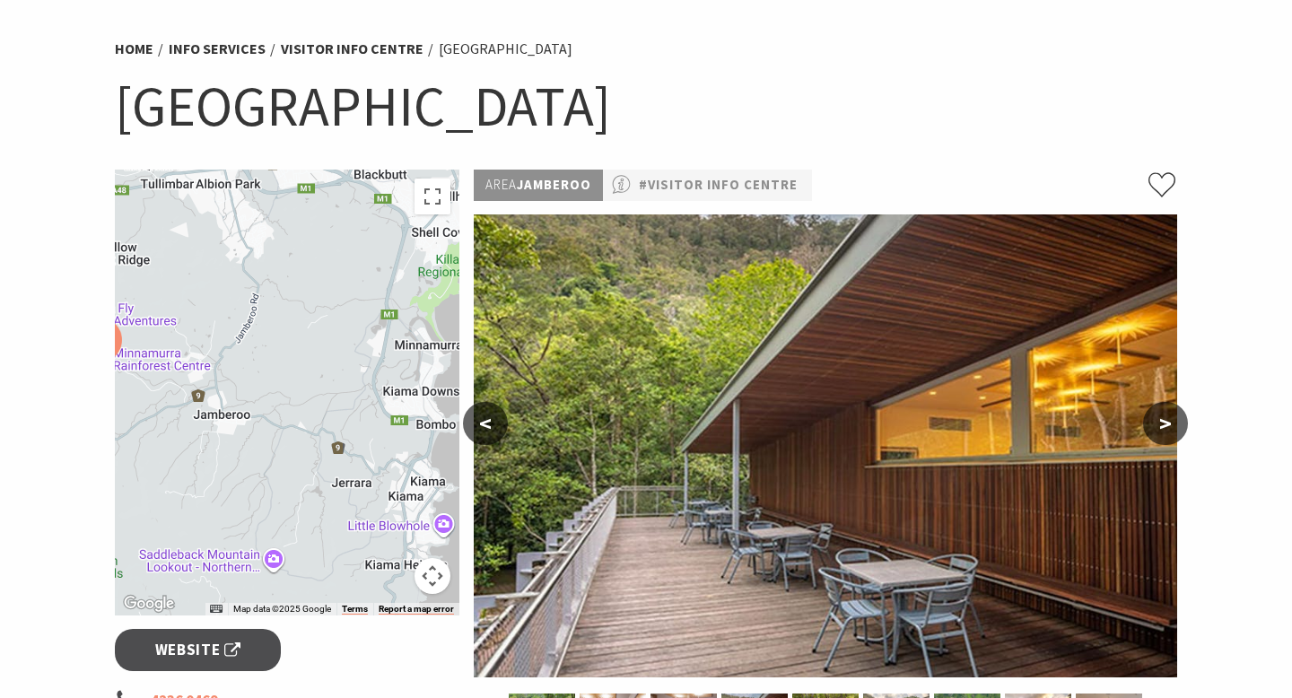
click at [1166, 423] on button ">" at bounding box center [1165, 423] width 45 height 43
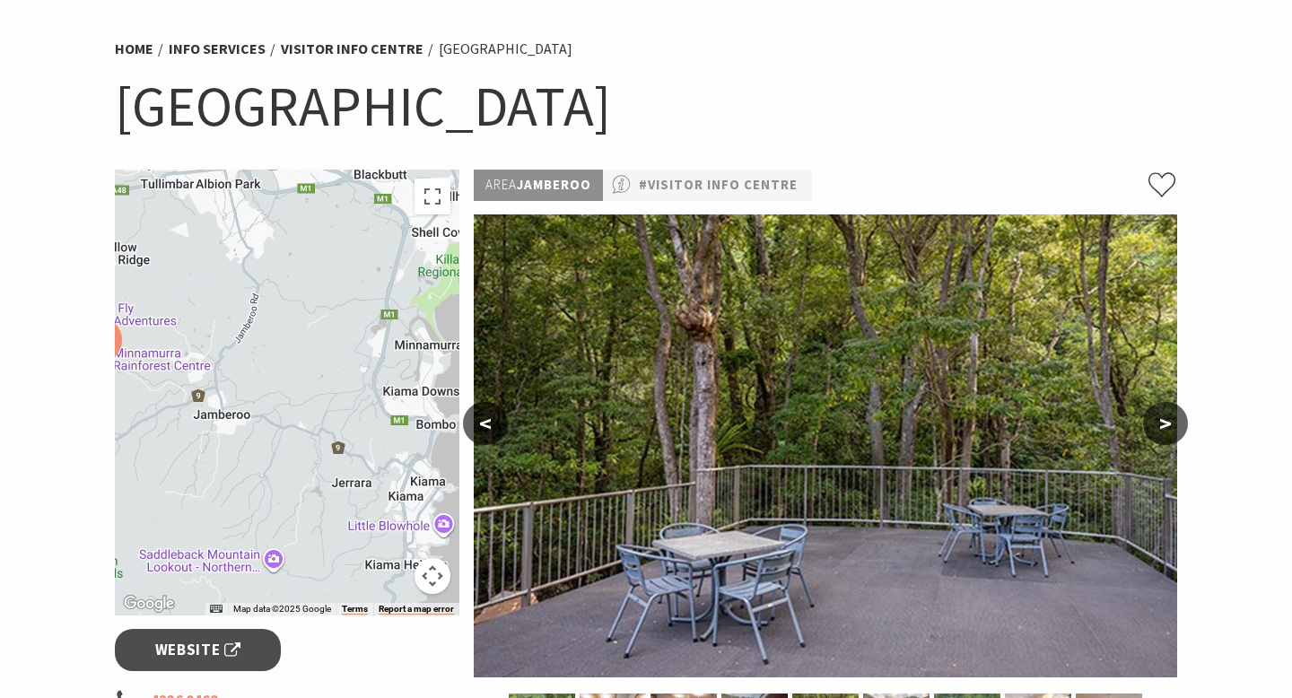
click at [1166, 423] on button ">" at bounding box center [1165, 423] width 45 height 43
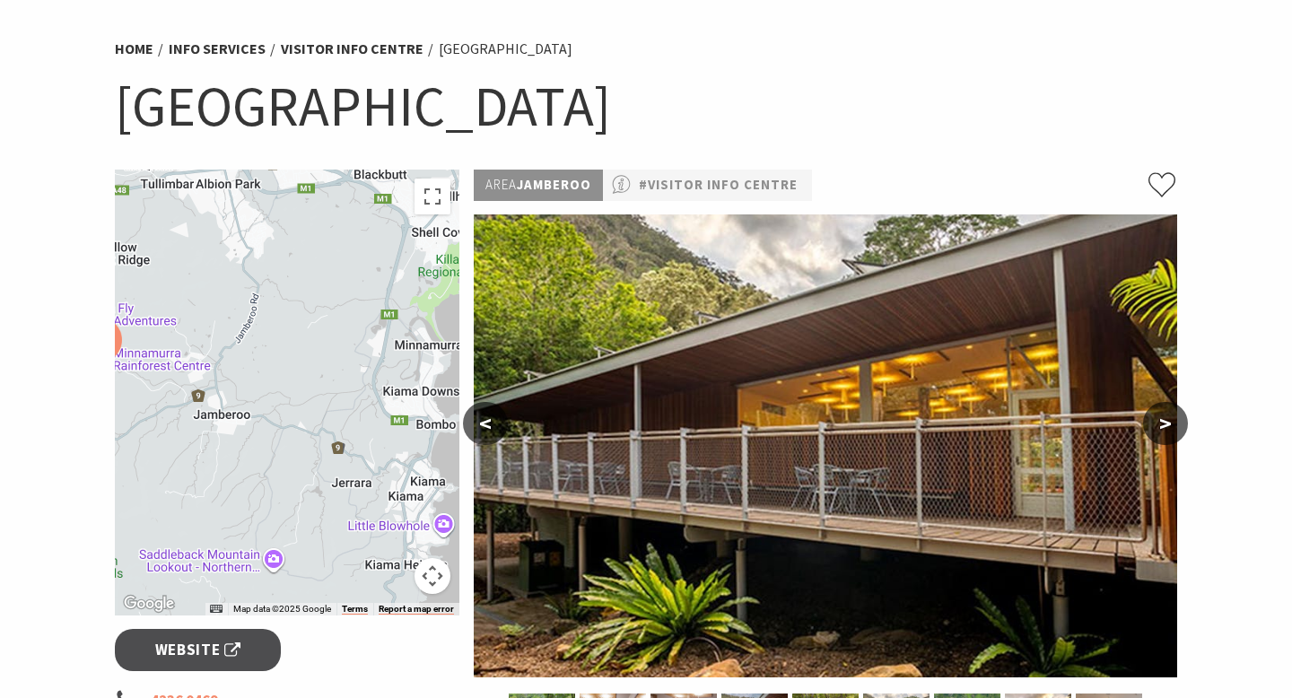
click at [1166, 423] on button ">" at bounding box center [1165, 423] width 45 height 43
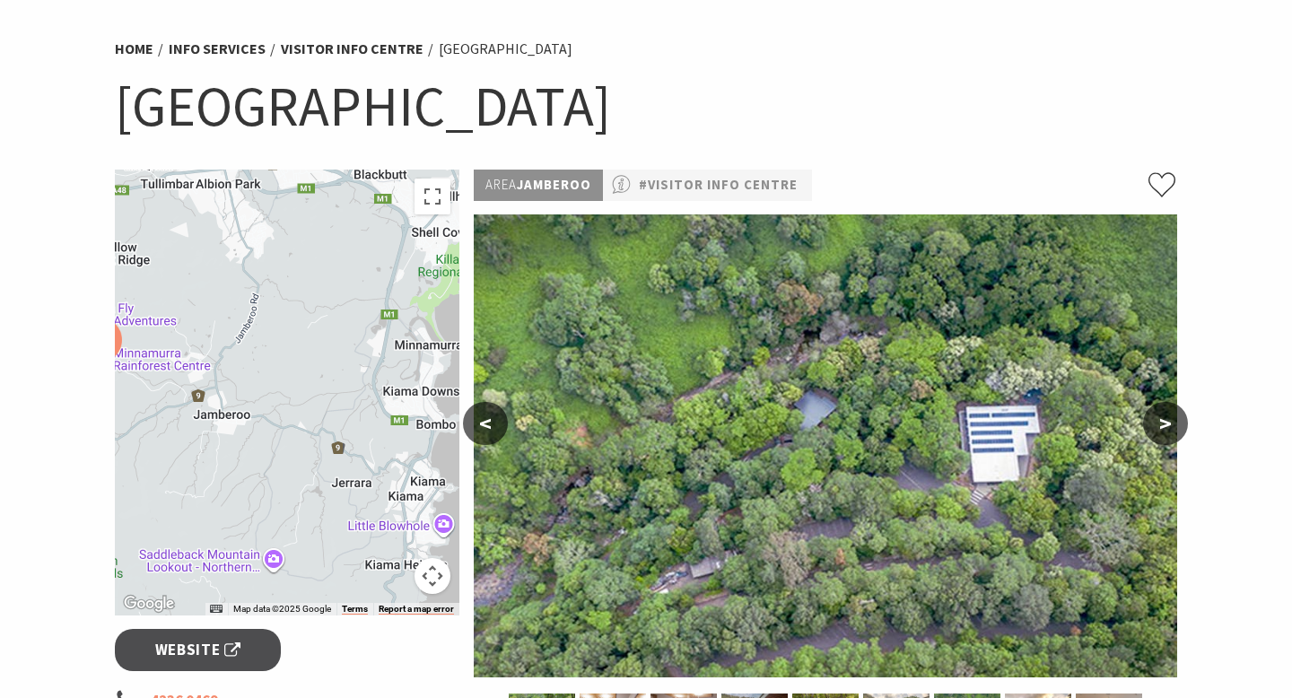
click at [1166, 423] on button ">" at bounding box center [1165, 423] width 45 height 43
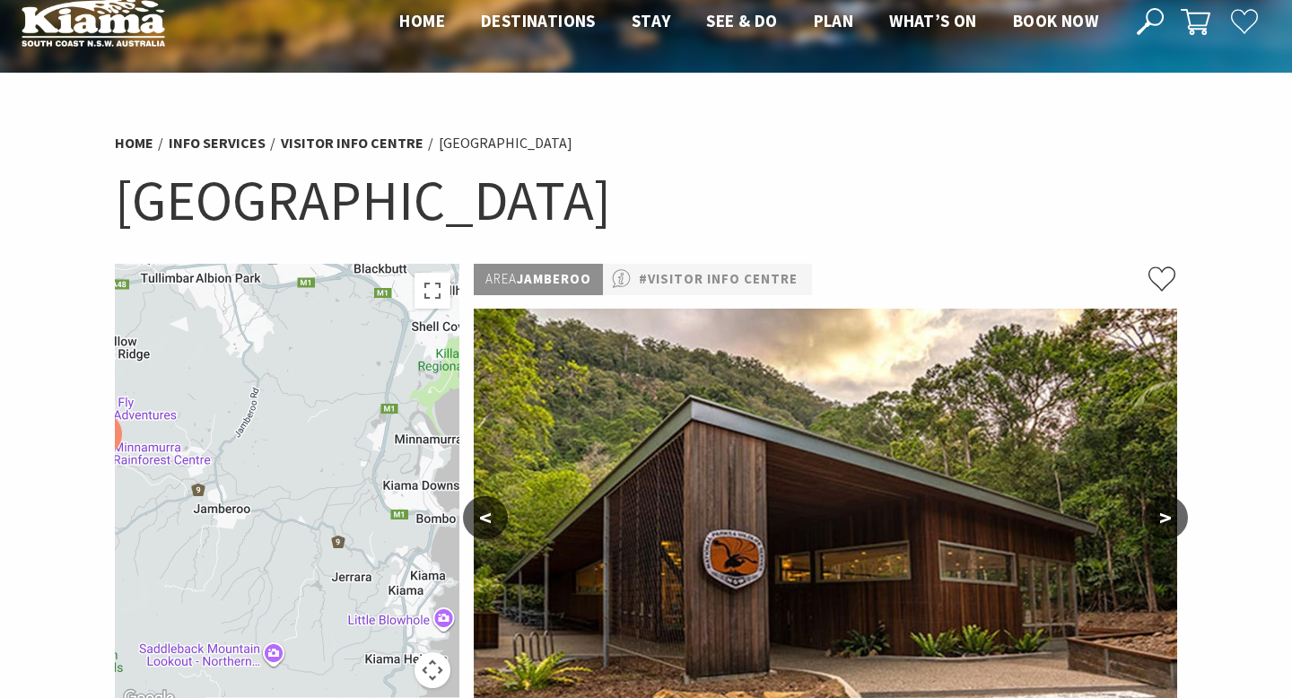
scroll to position [0, 0]
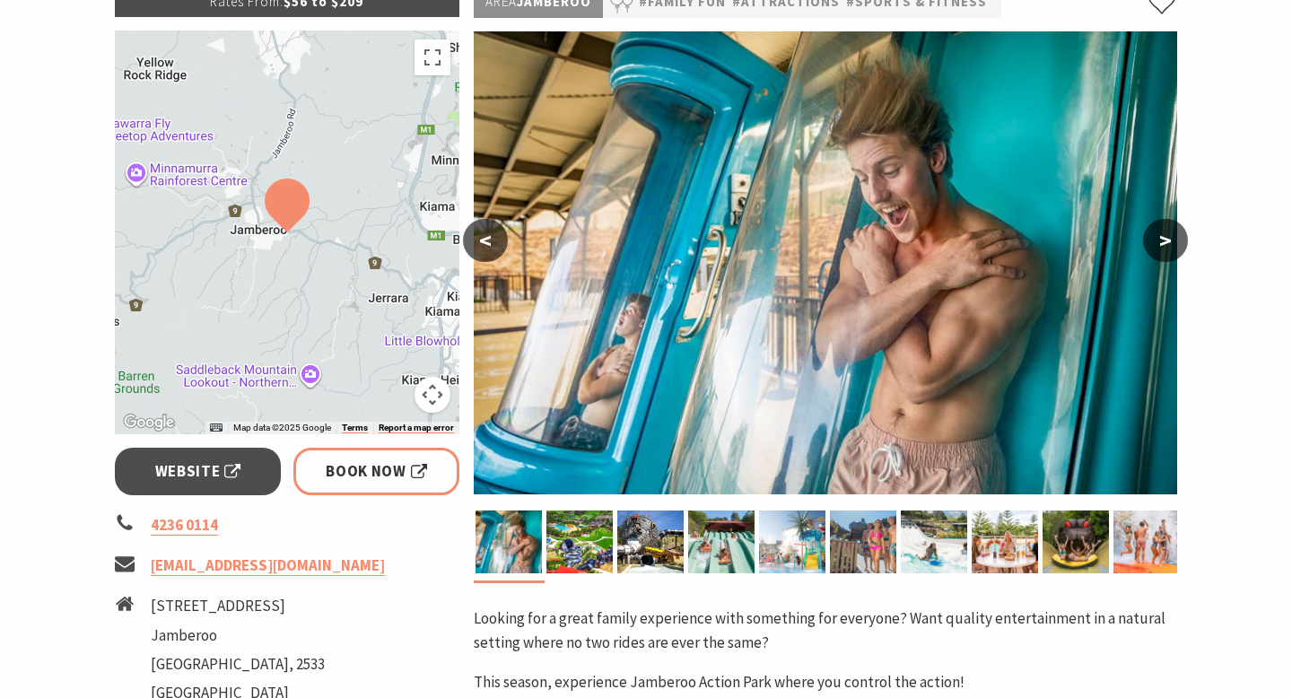
scroll to position [302, 0]
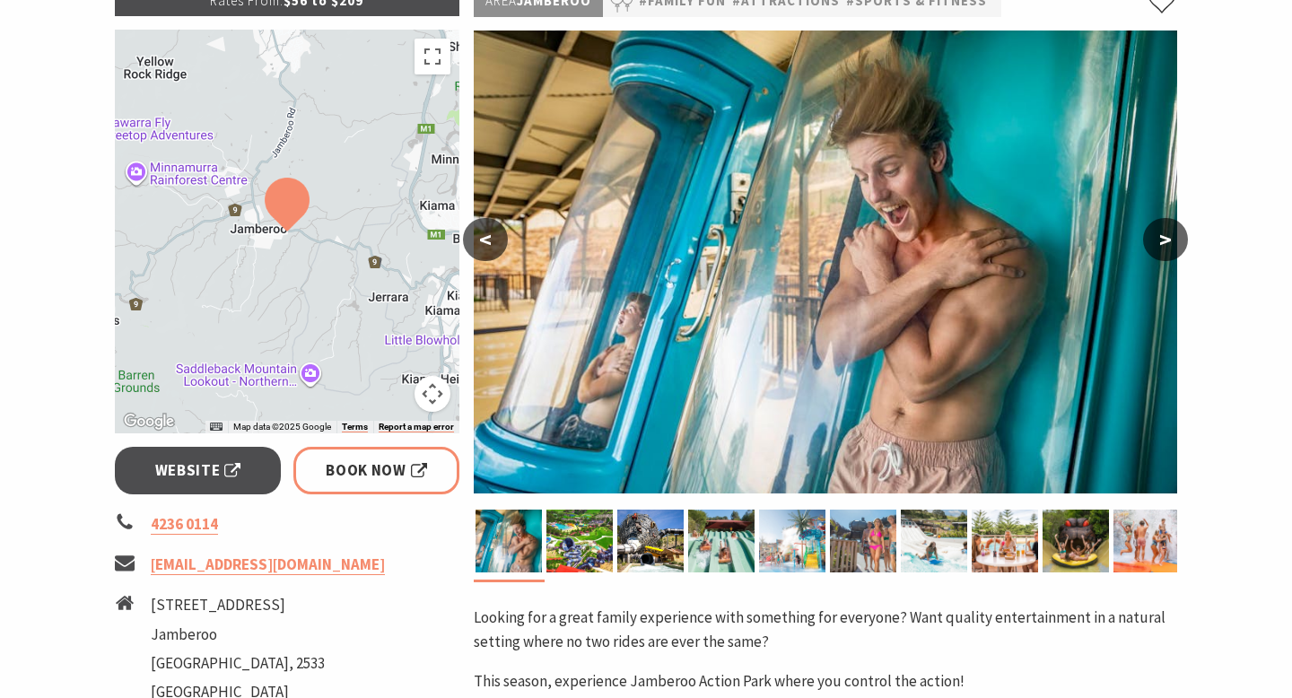
click at [1171, 243] on button ">" at bounding box center [1165, 239] width 45 height 43
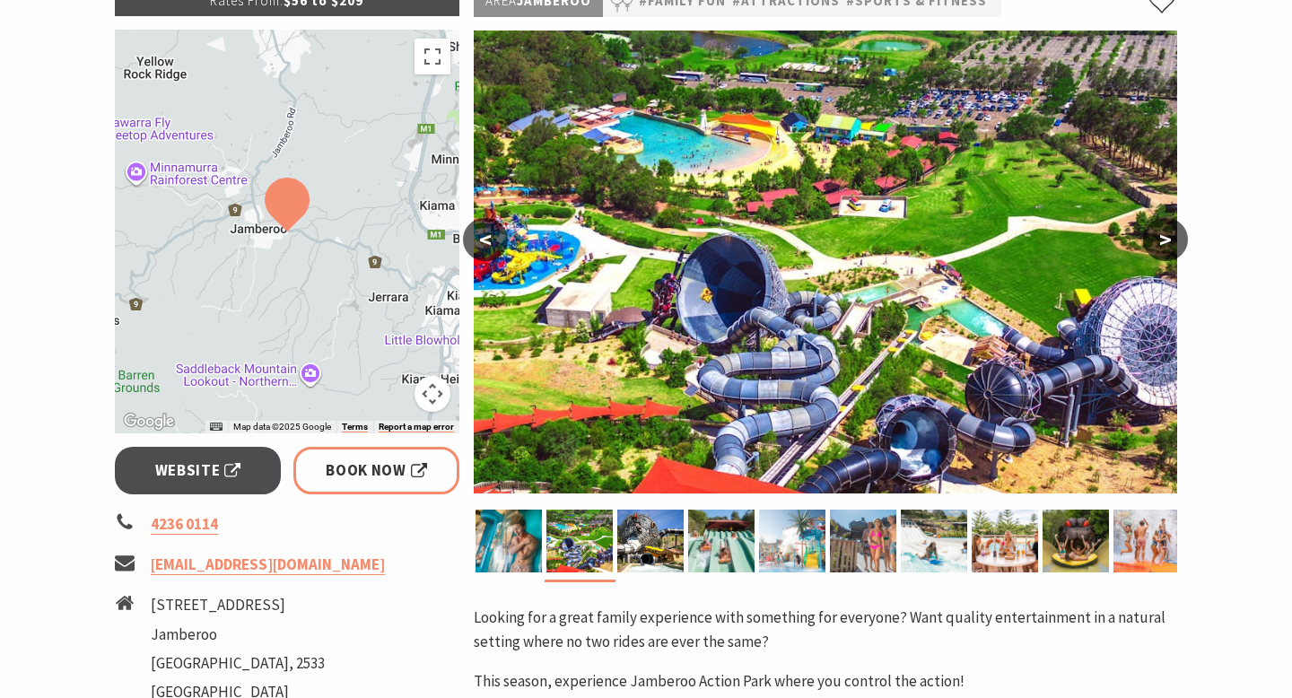
click at [1171, 243] on button ">" at bounding box center [1165, 239] width 45 height 43
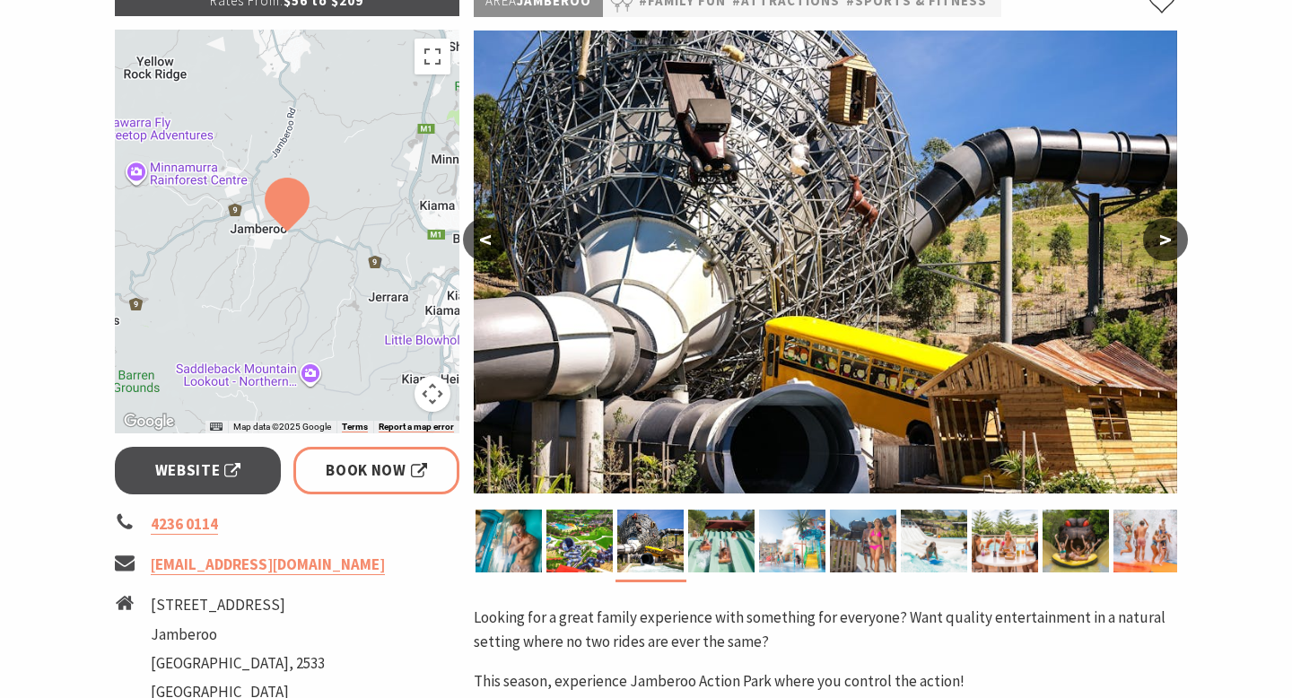
click at [1171, 243] on button ">" at bounding box center [1165, 239] width 45 height 43
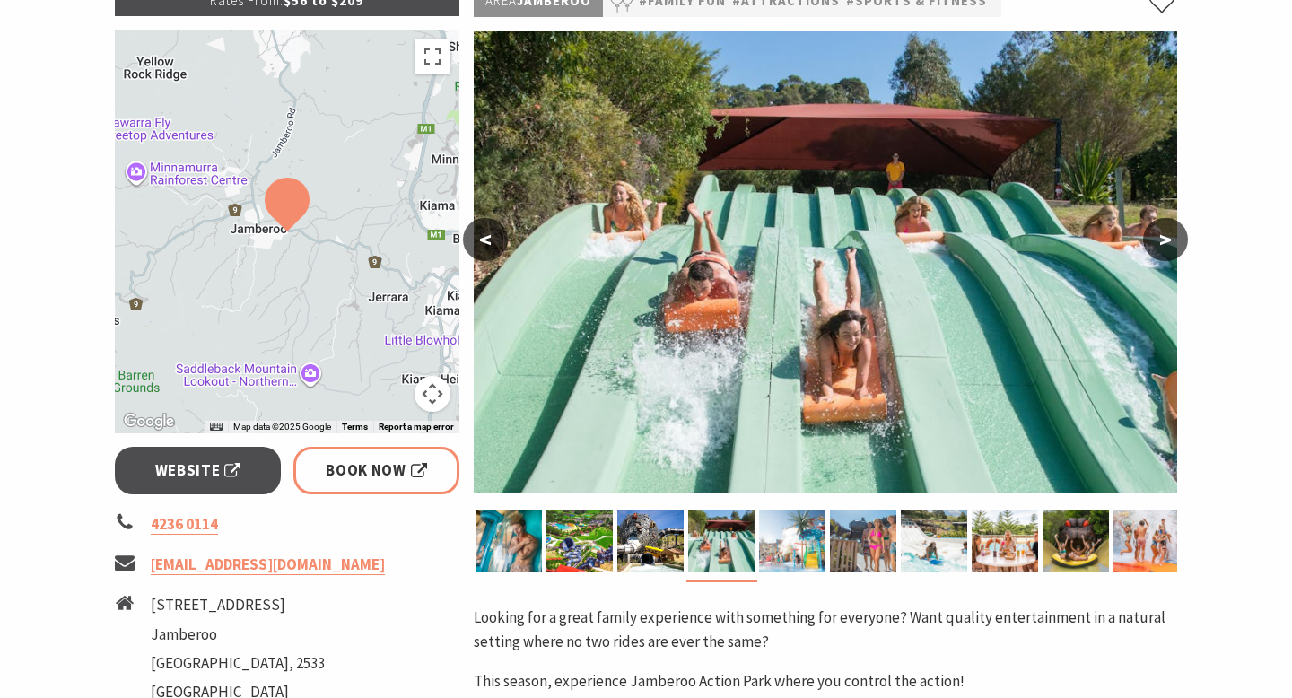
click at [1171, 243] on button ">" at bounding box center [1165, 239] width 45 height 43
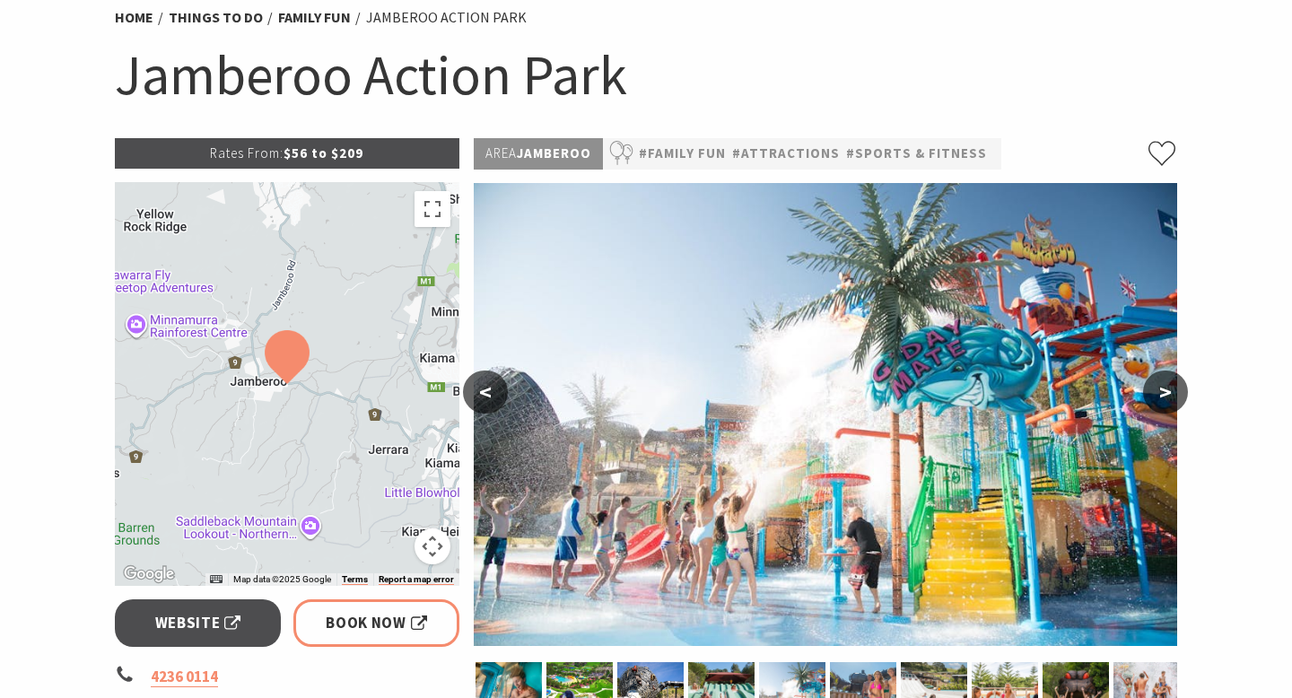
scroll to position [158, 0]
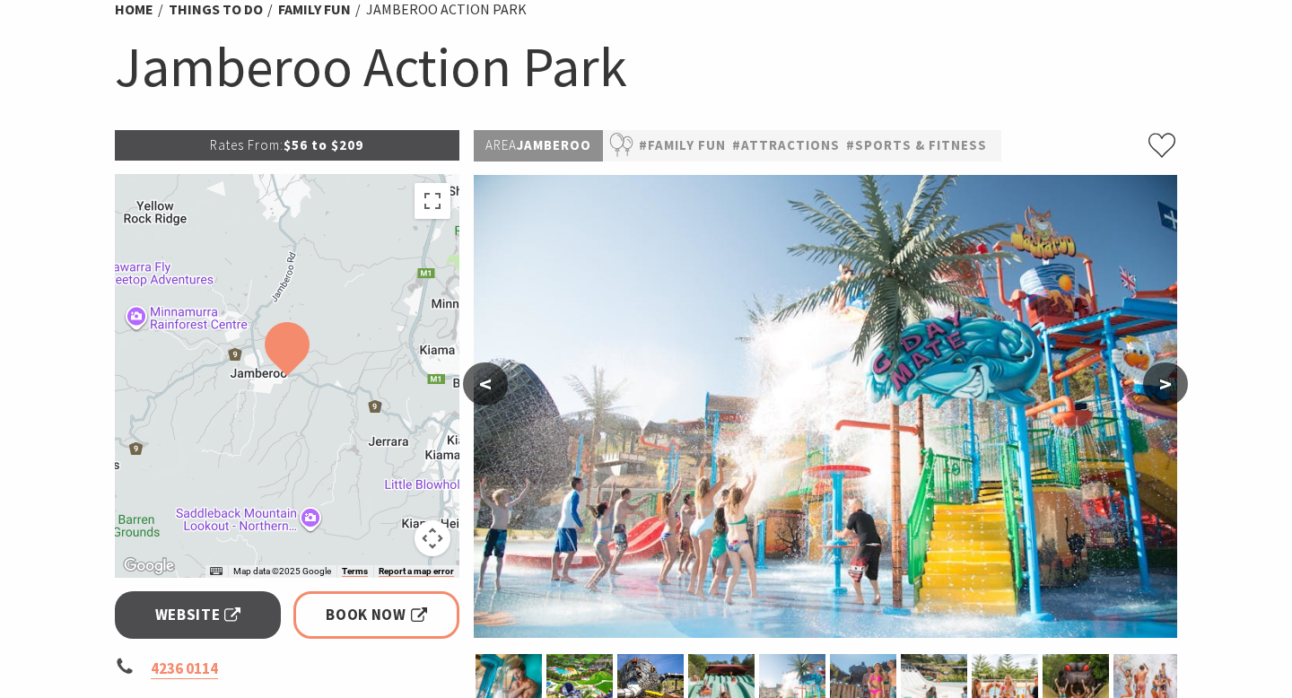
click at [1167, 384] on button ">" at bounding box center [1165, 383] width 45 height 43
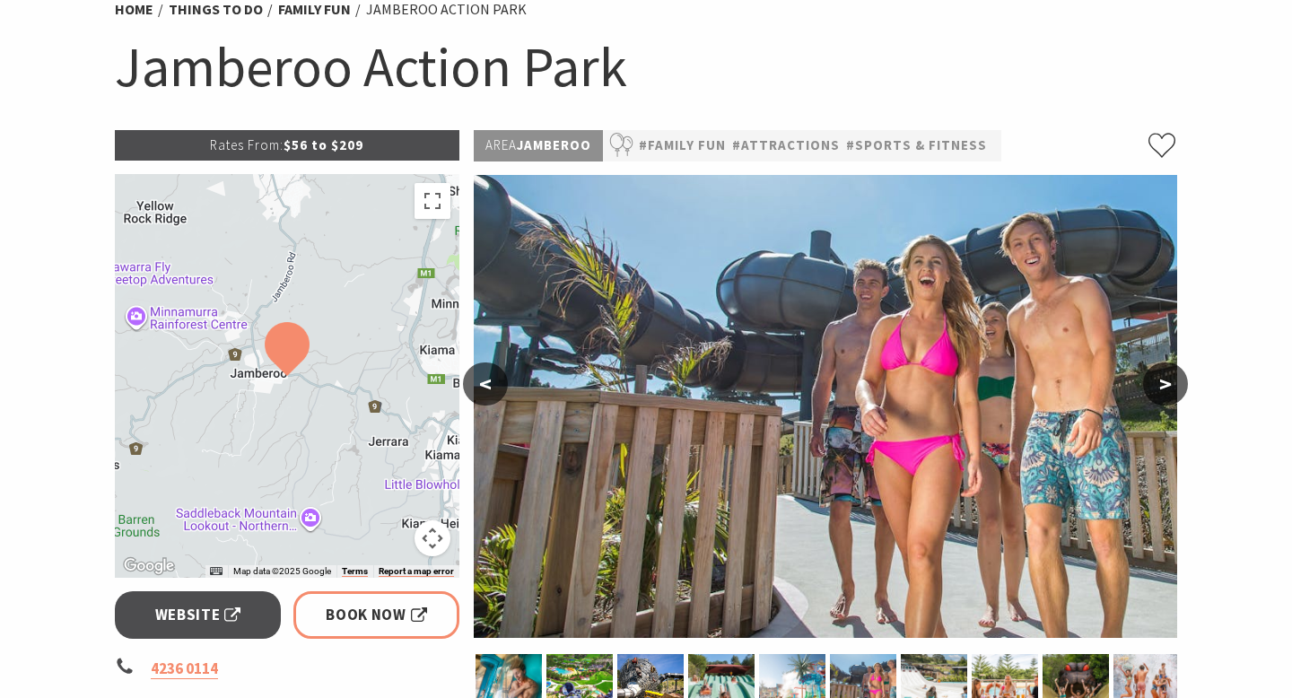
click at [1167, 384] on button ">" at bounding box center [1165, 383] width 45 height 43
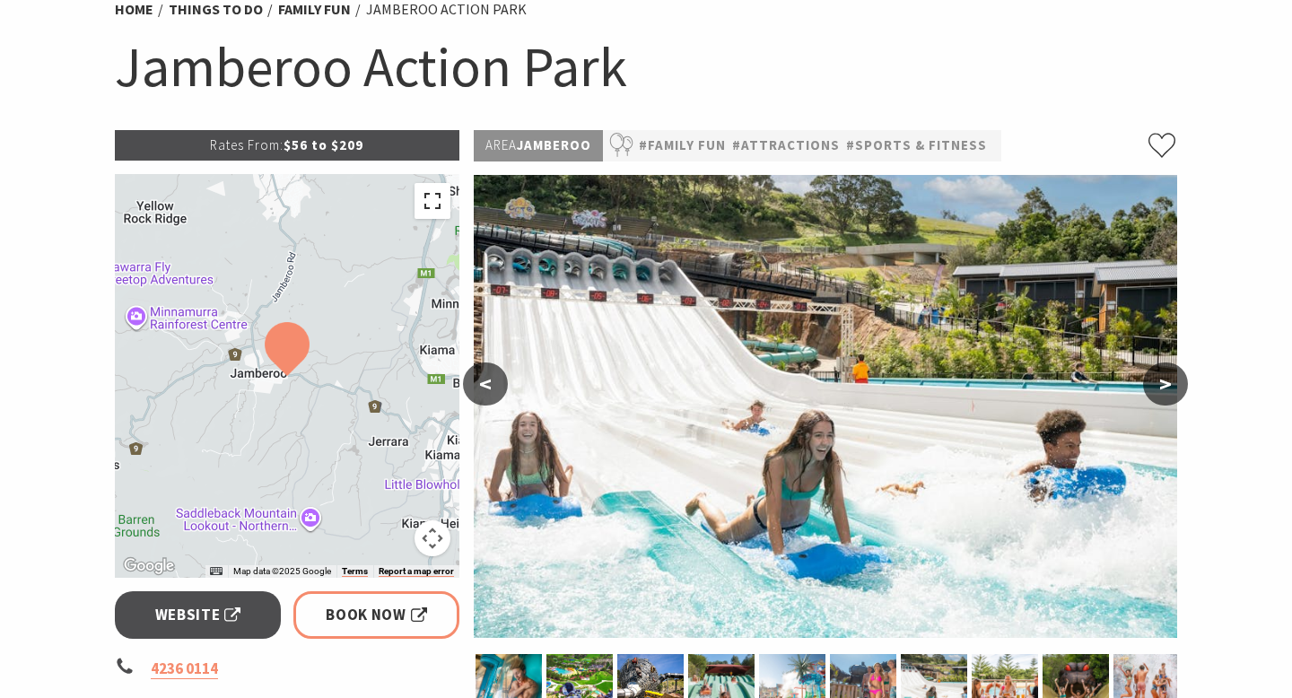
click at [433, 217] on button "Toggle fullscreen view" at bounding box center [432, 201] width 36 height 36
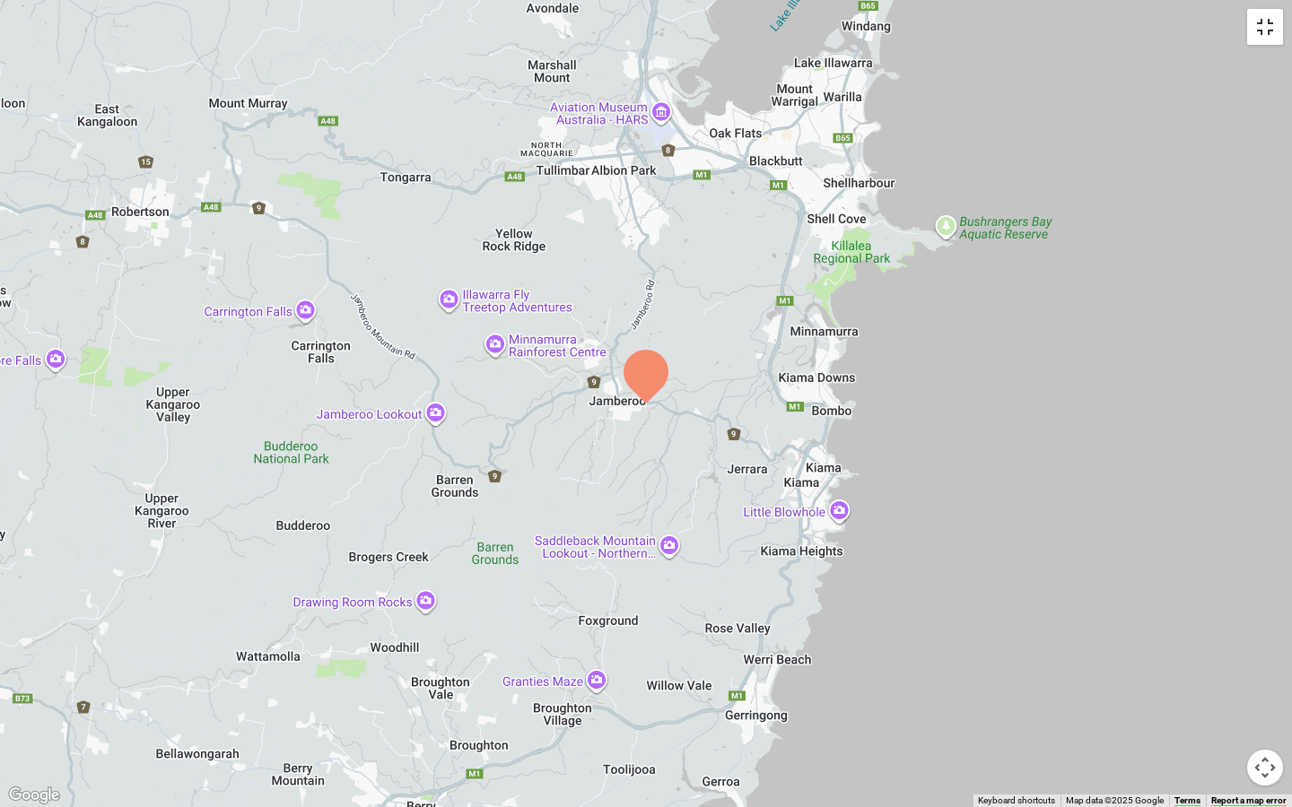
click at [1272, 39] on button "Toggle fullscreen view" at bounding box center [1265, 27] width 36 height 36
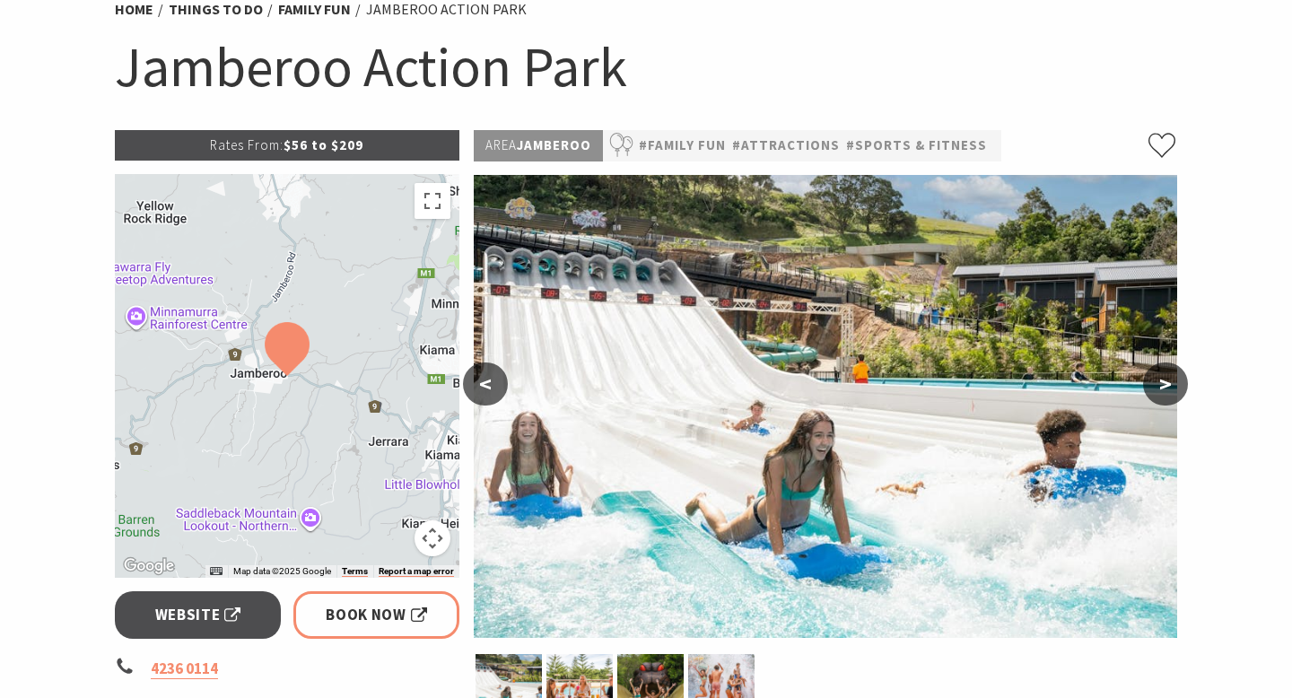
click at [1166, 389] on button ">" at bounding box center [1165, 383] width 45 height 43
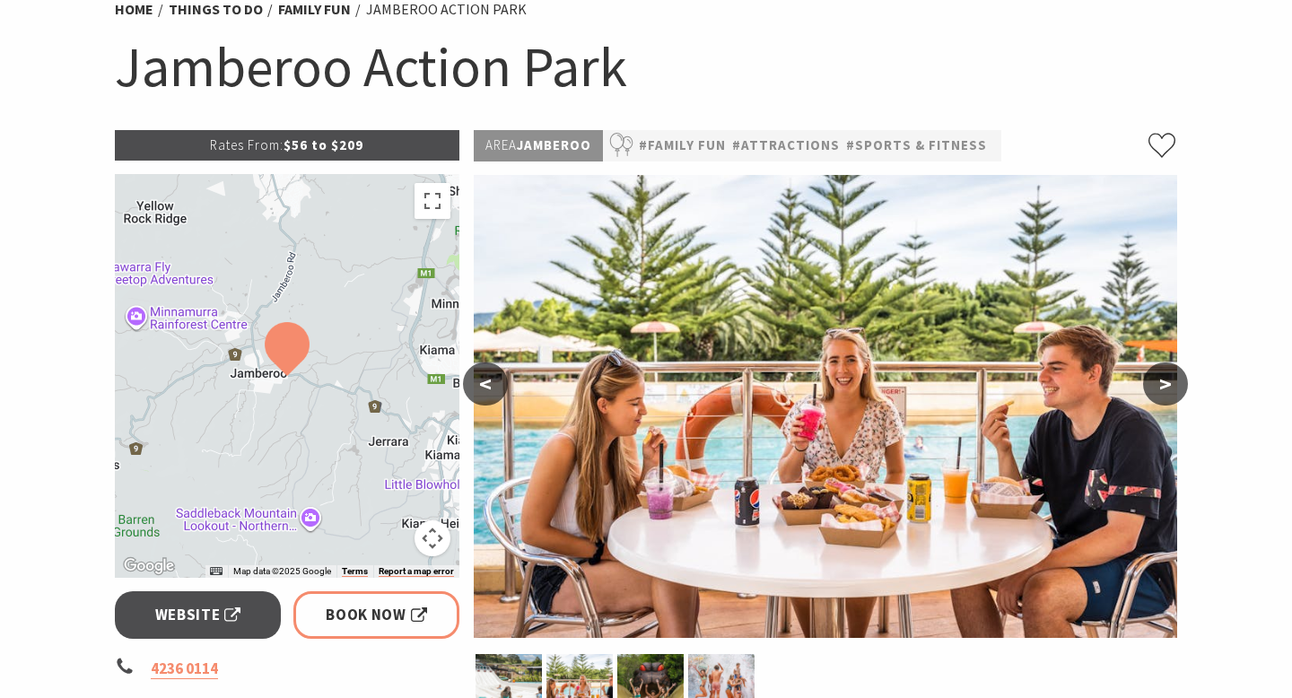
click at [1163, 379] on button ">" at bounding box center [1165, 383] width 45 height 43
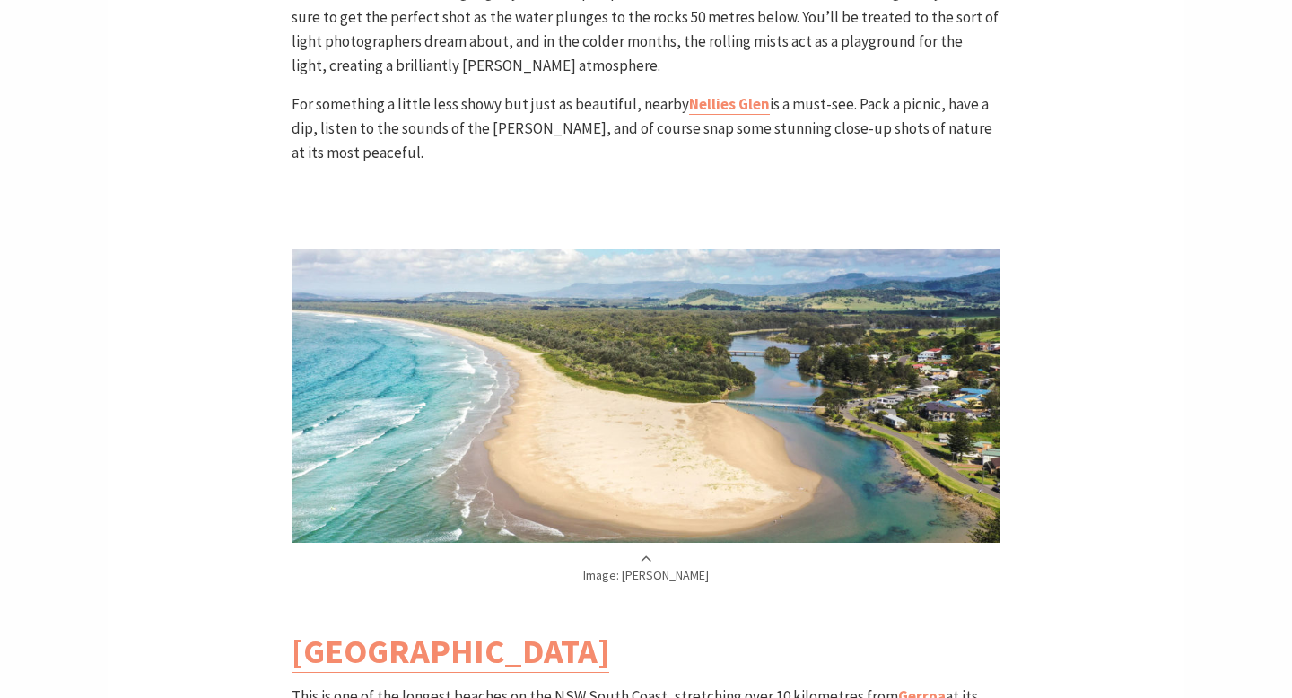
scroll to position [5732, 0]
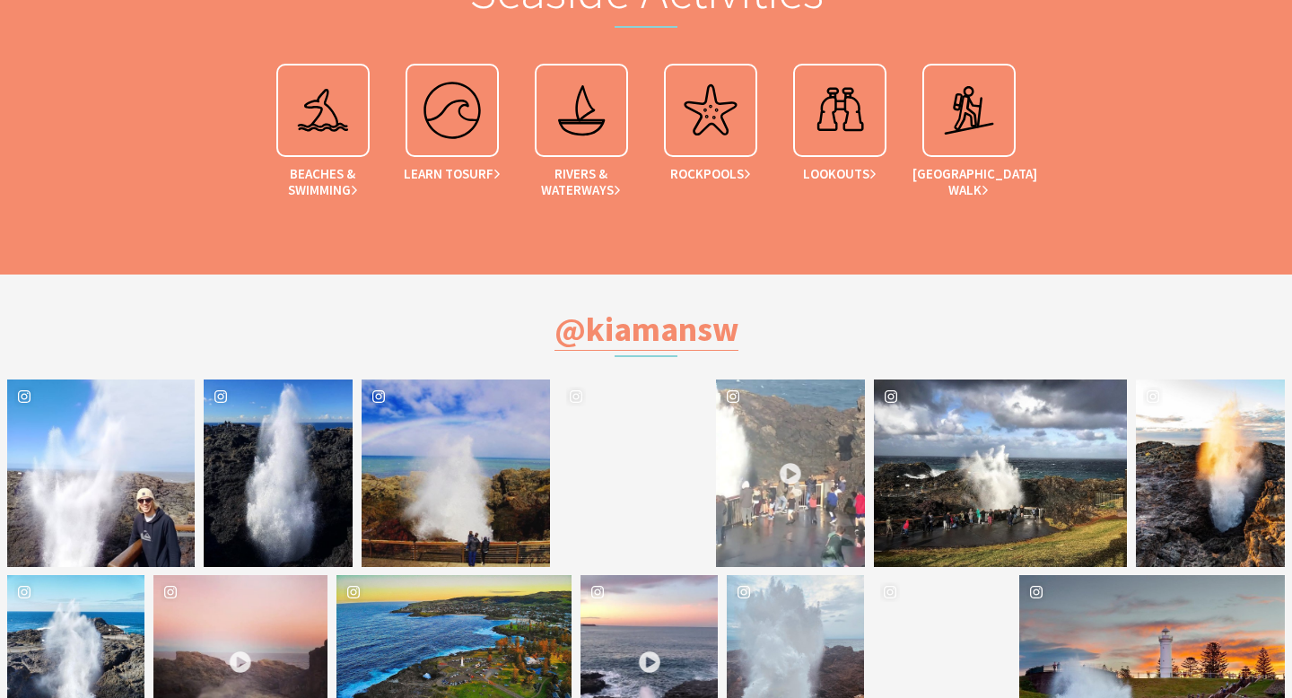
scroll to position [3674, 0]
